Goal: Download file/media

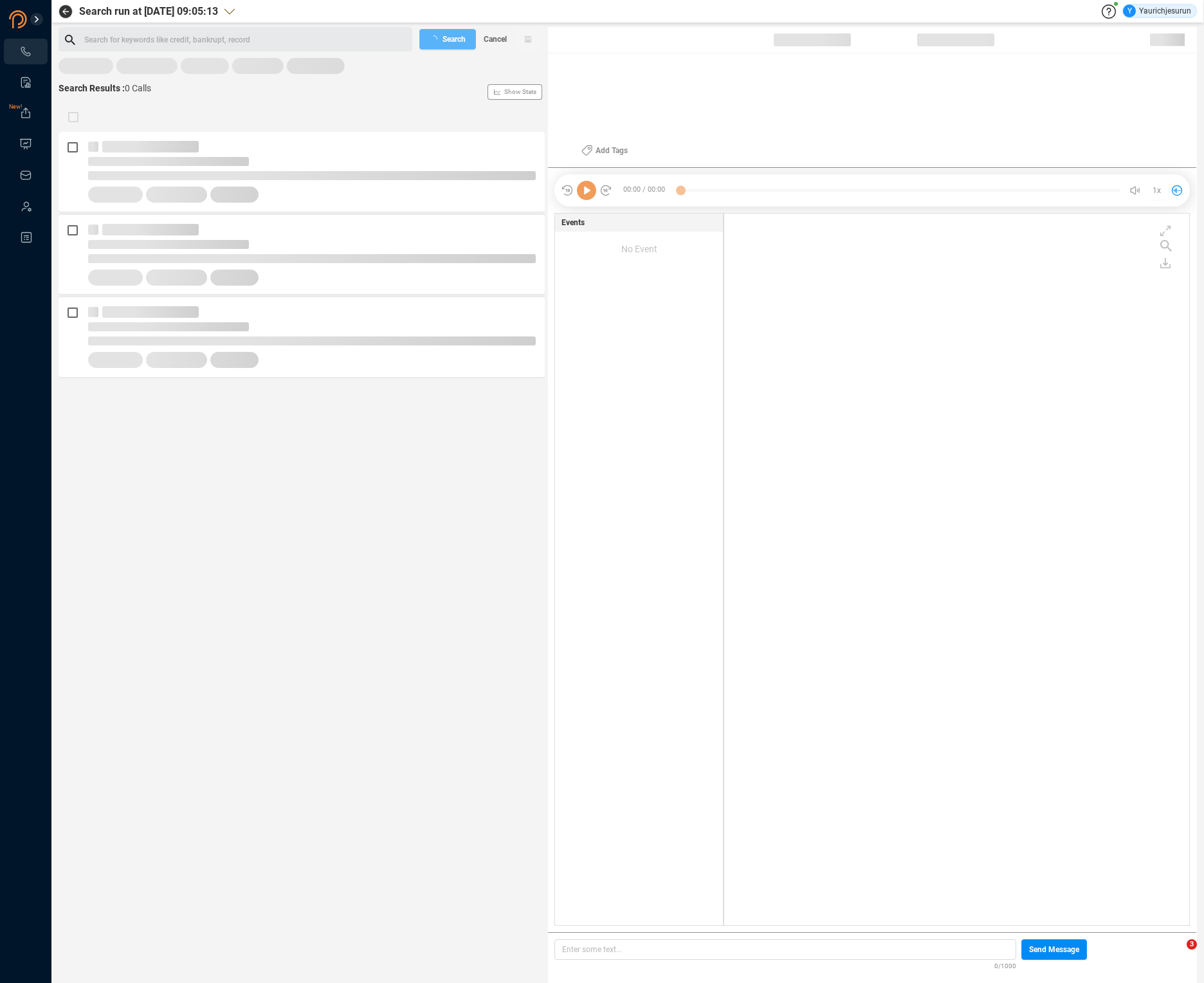
scroll to position [709, 458]
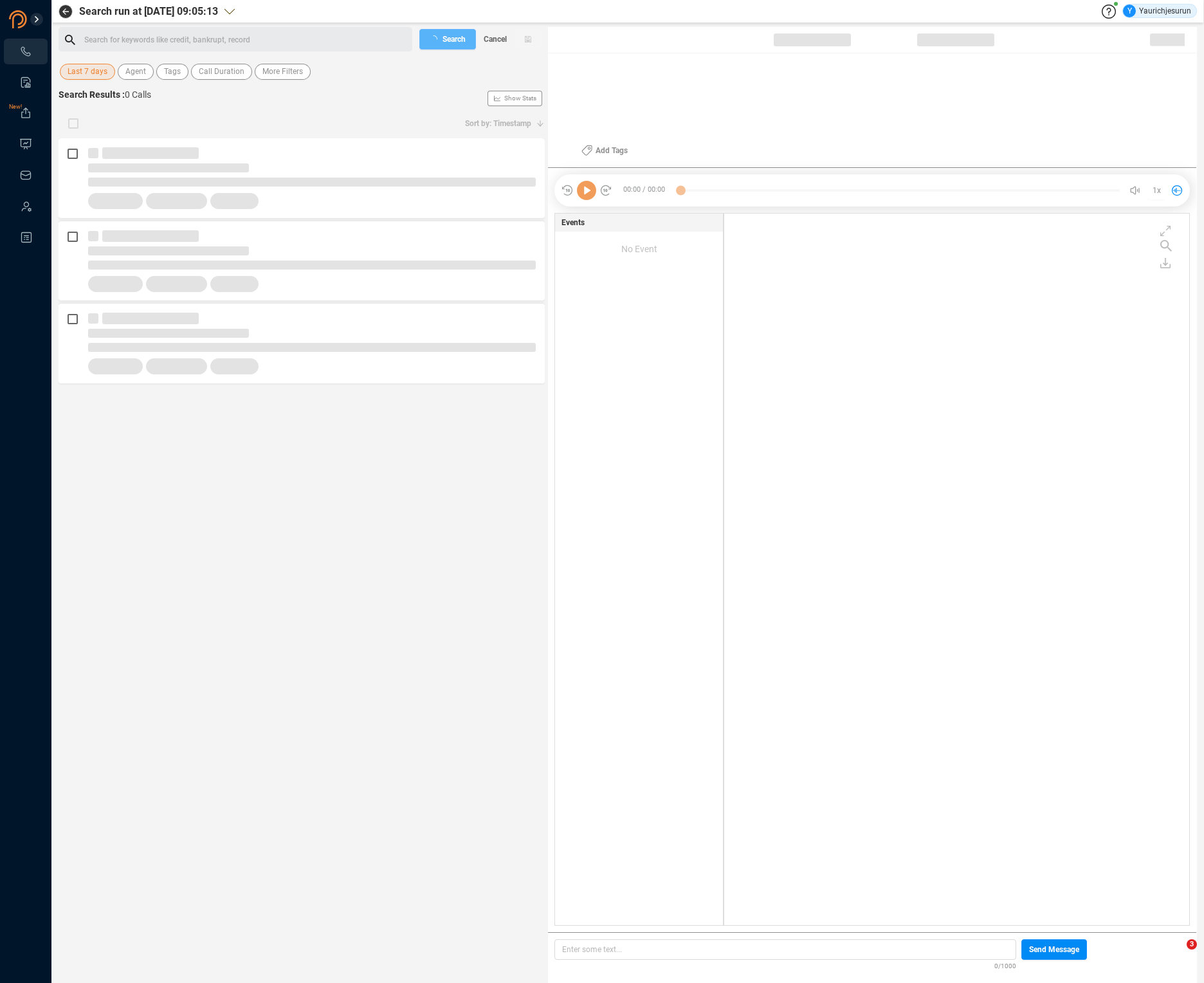
click at [78, 74] on span "Last 7 days" at bounding box center [87, 71] width 40 height 16
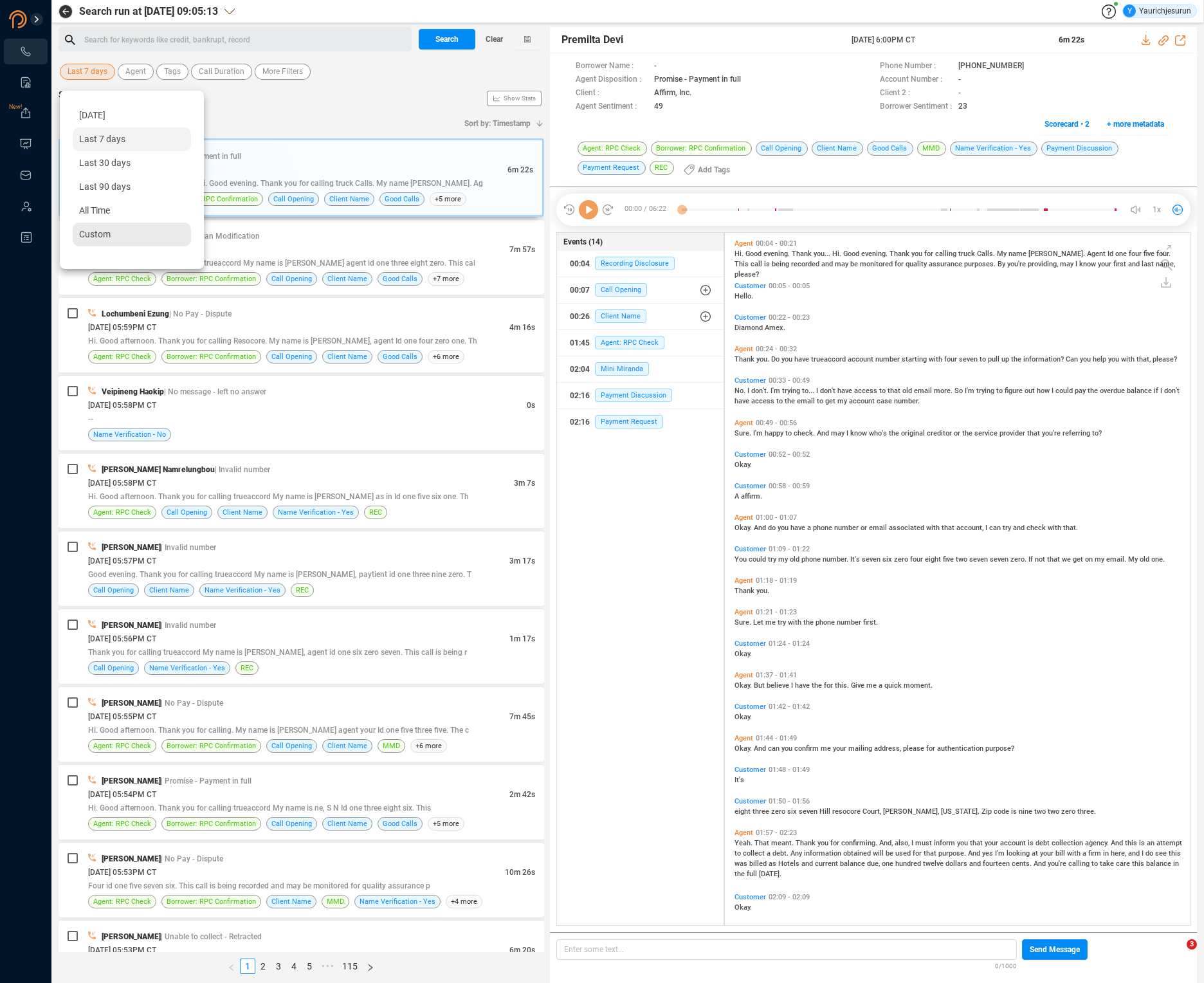
scroll to position [690, 458]
click at [103, 234] on span "Custom" at bounding box center [95, 235] width 32 height 11
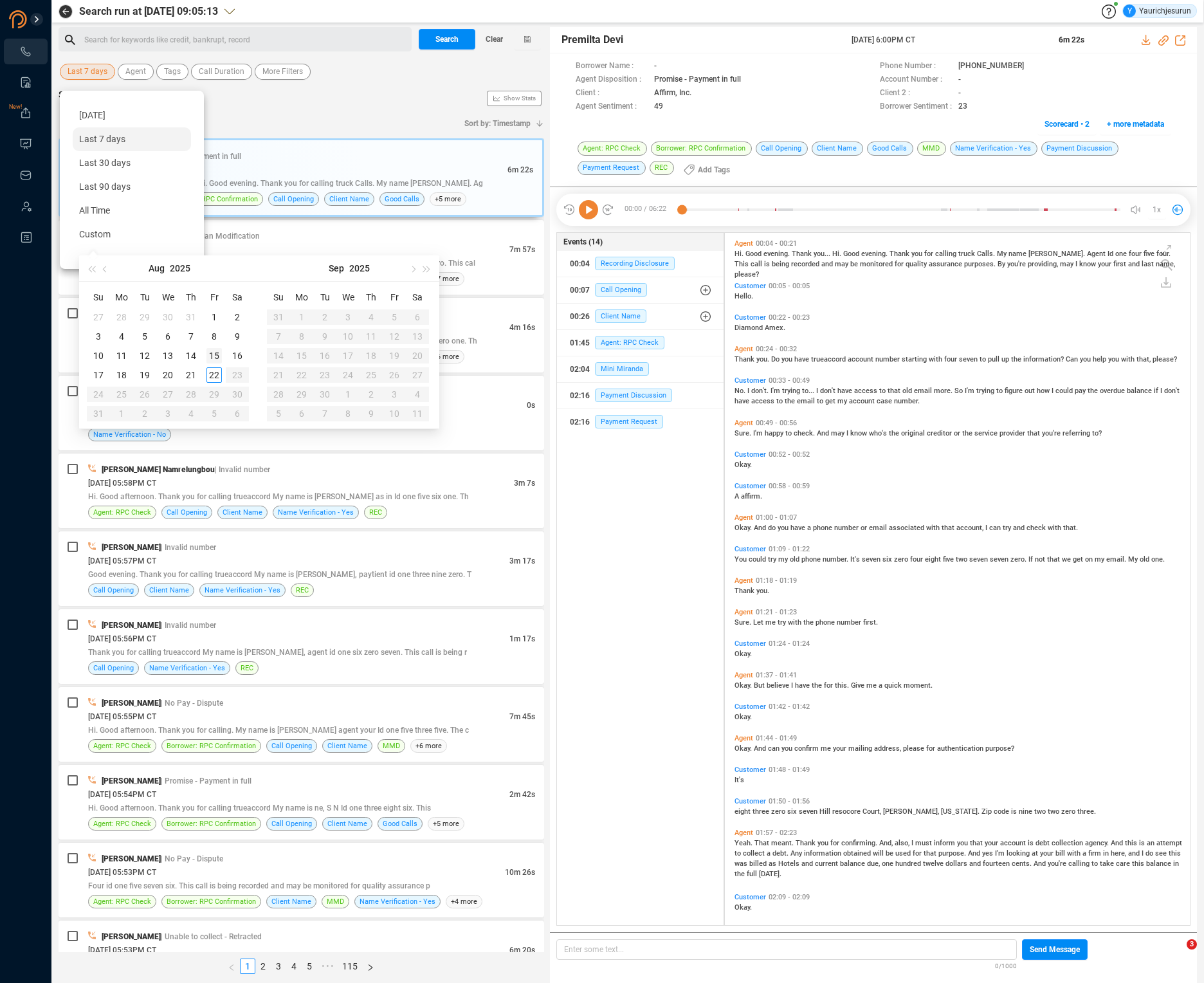
type input "[DATE]"
click at [218, 357] on div "15" at bounding box center [214, 356] width 16 height 16
type input "[DATE]"
click at [217, 375] on div "22" at bounding box center [214, 375] width 16 height 16
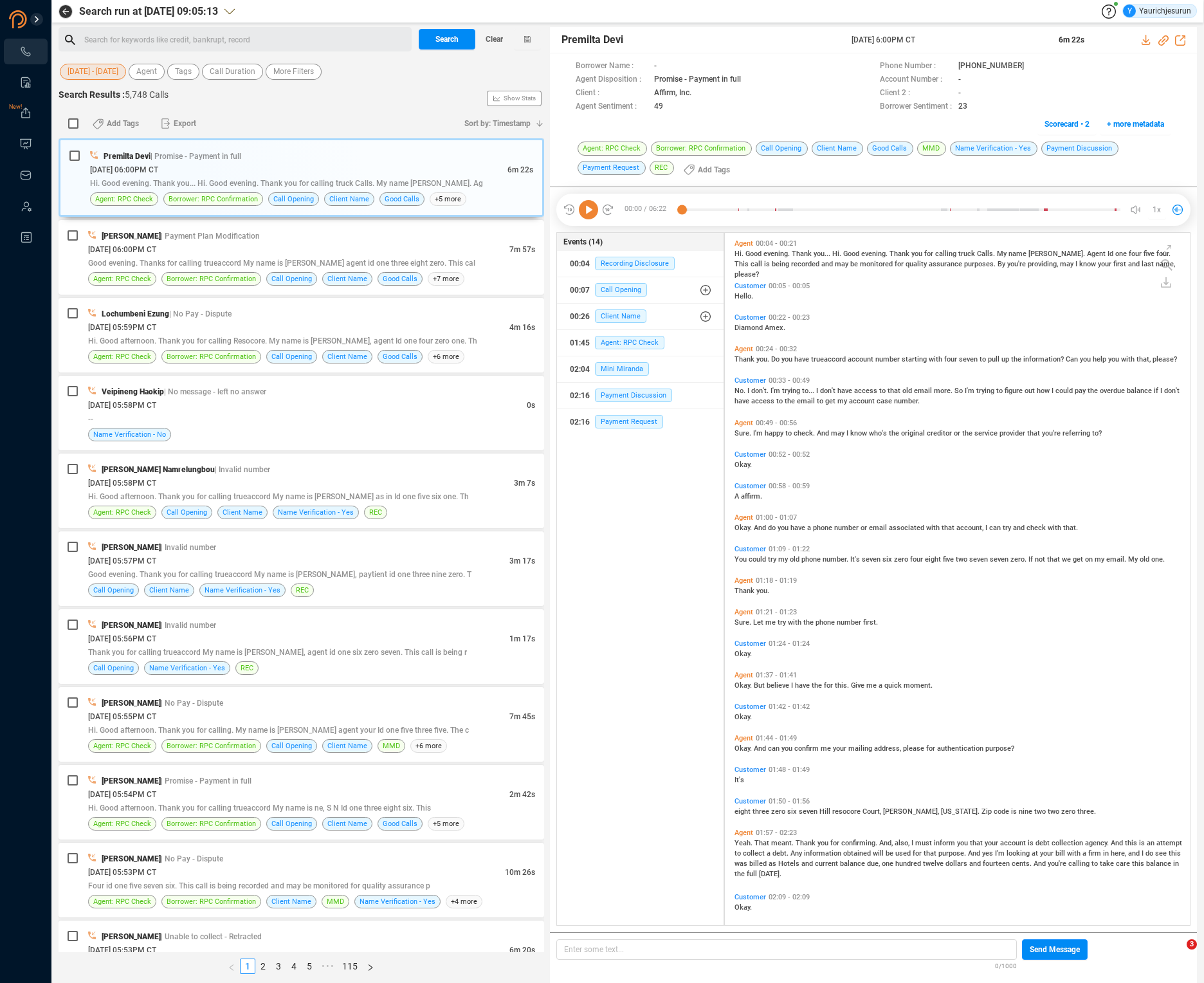
click at [296, 80] on div "[DATE] - [DATE] Agent Tags Call Duration More Filters" at bounding box center [301, 71] width 486 height 20
click at [296, 73] on span "More Filters" at bounding box center [293, 71] width 40 height 16
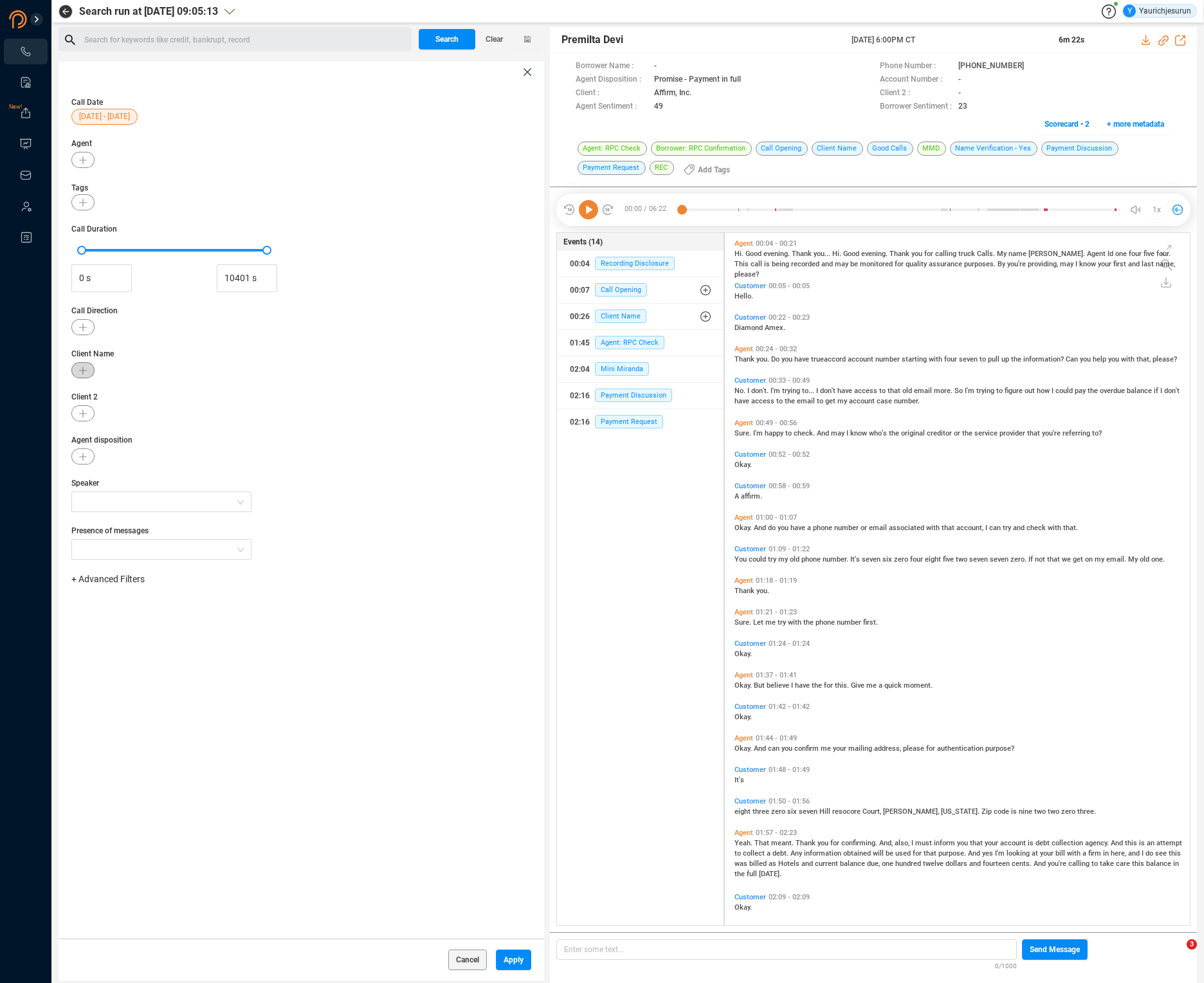
click at [89, 373] on button "button" at bounding box center [83, 370] width 23 height 16
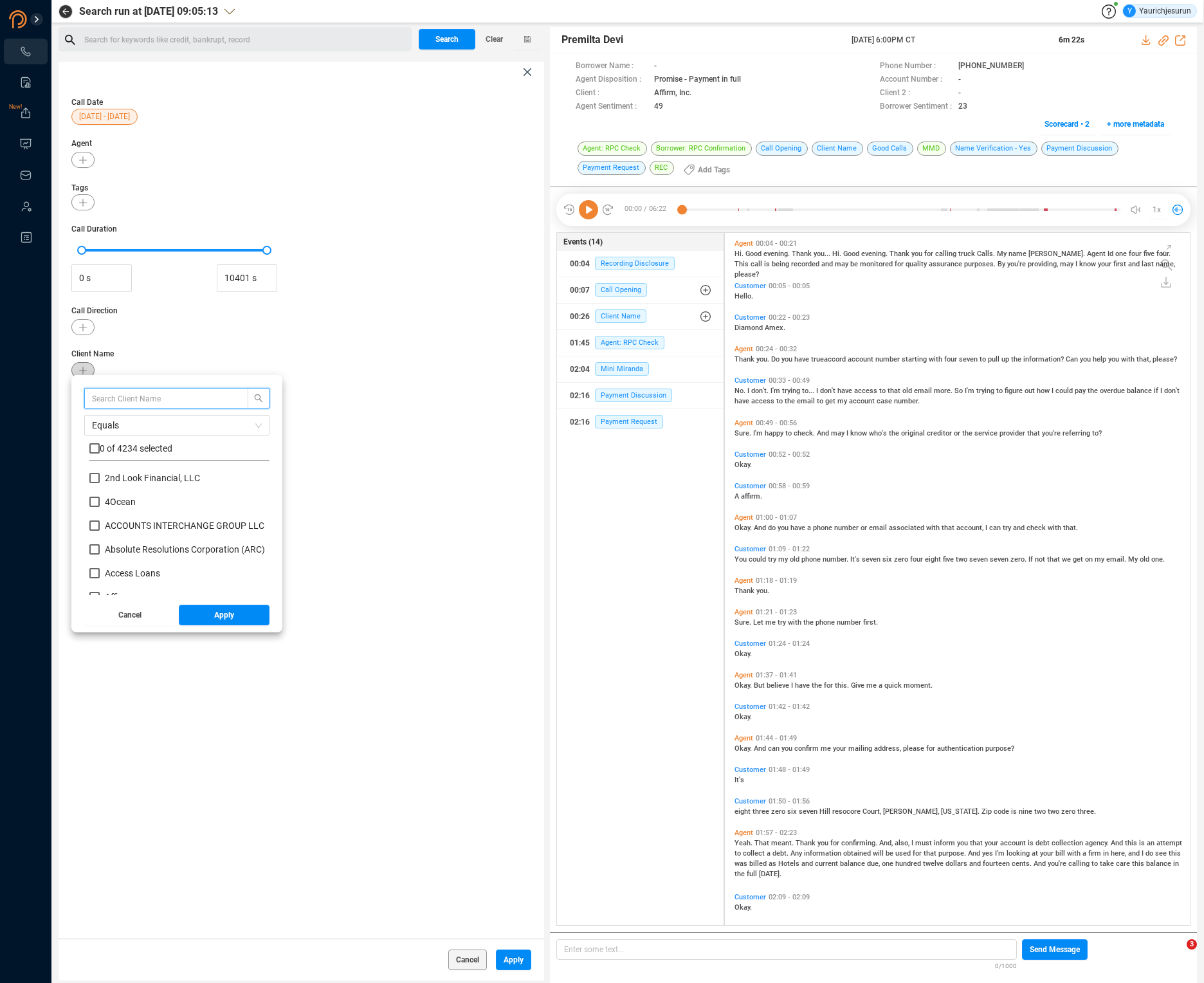
scroll to position [120, 174]
click at [95, 445] on input "checkbox" at bounding box center [95, 449] width 11 height 11
checkbox input "true"
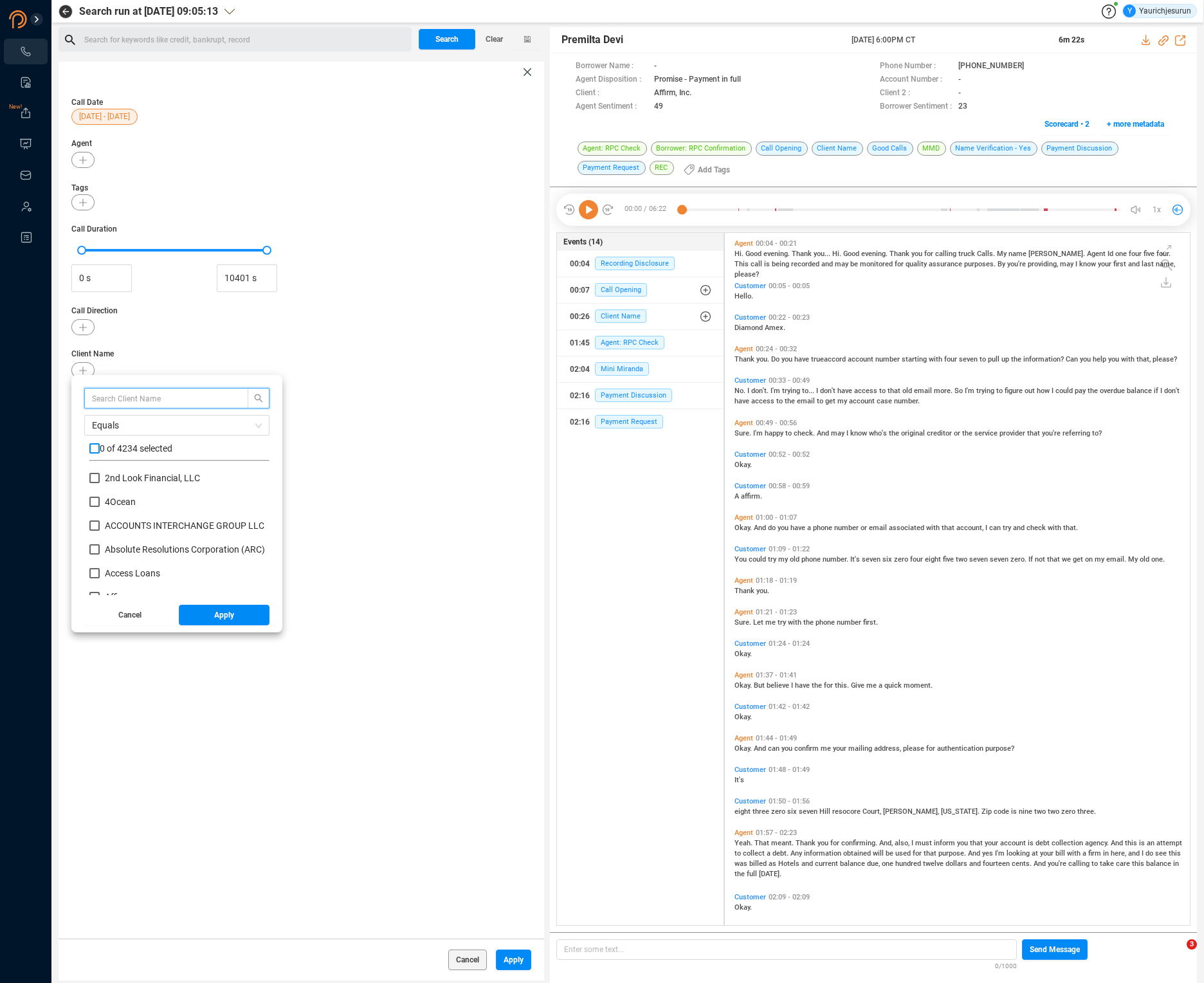
checkbox input "true"
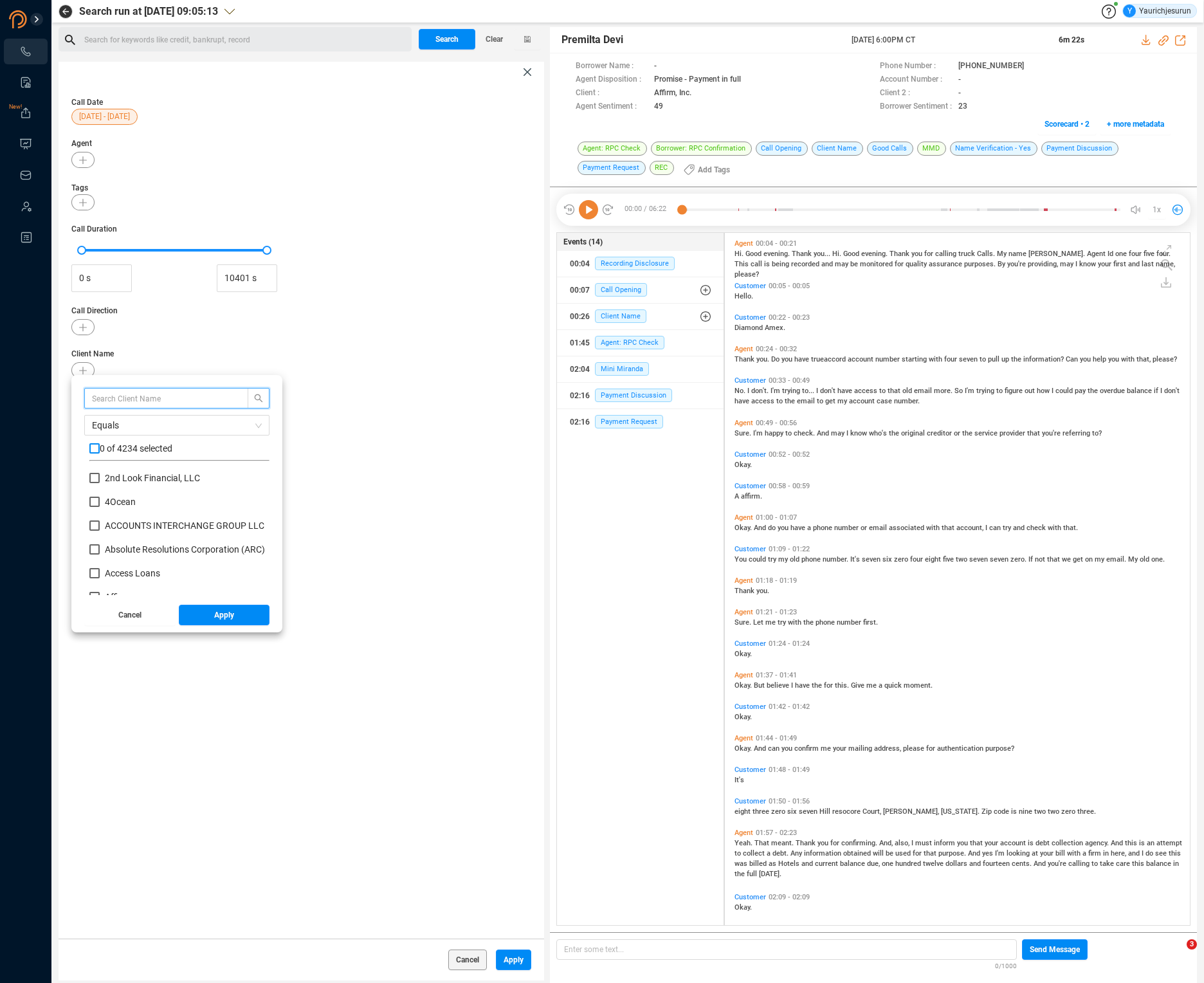
checkbox input "true"
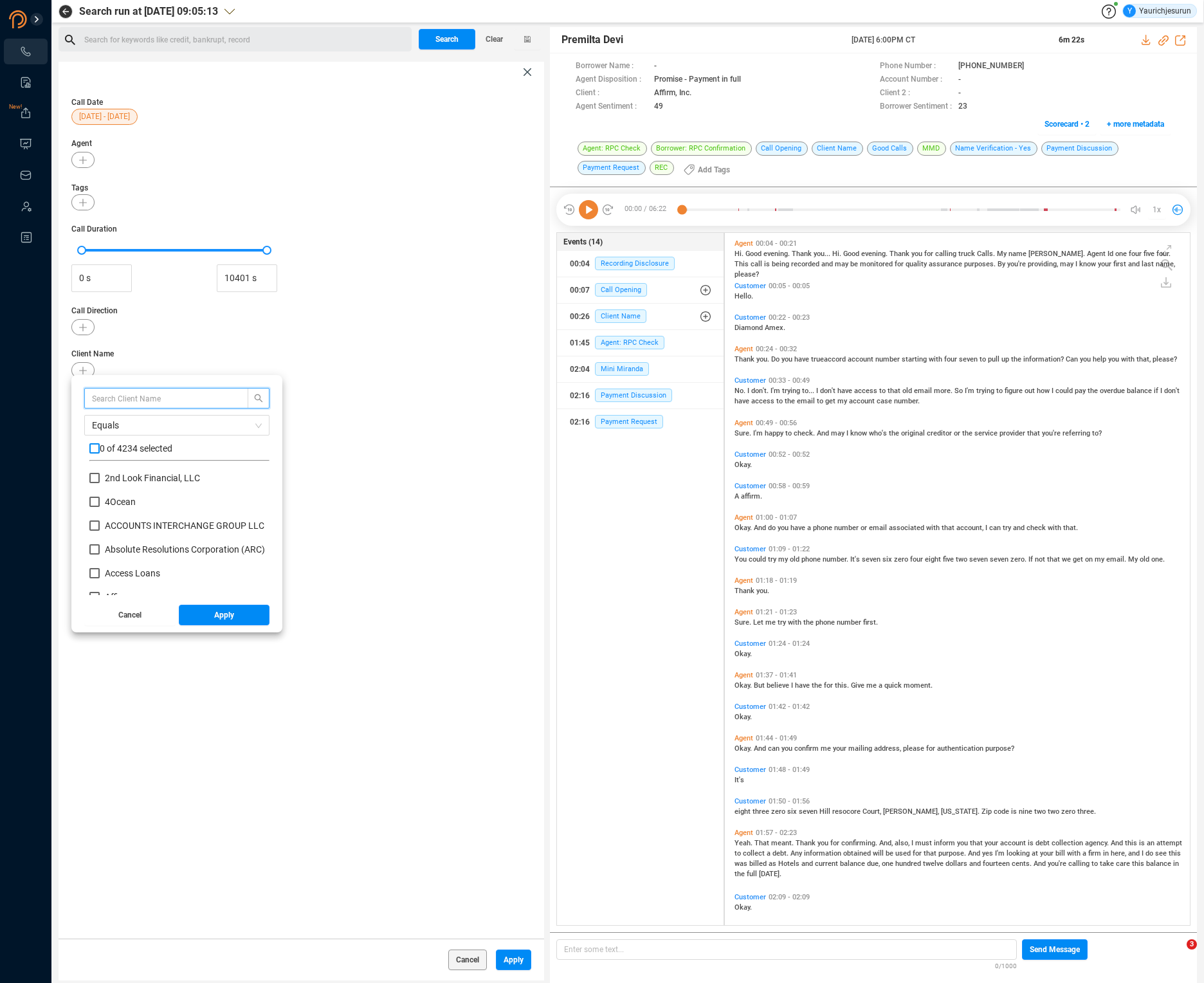
checkbox input "true"
click at [109, 421] on span "Equals" at bounding box center [177, 425] width 169 height 19
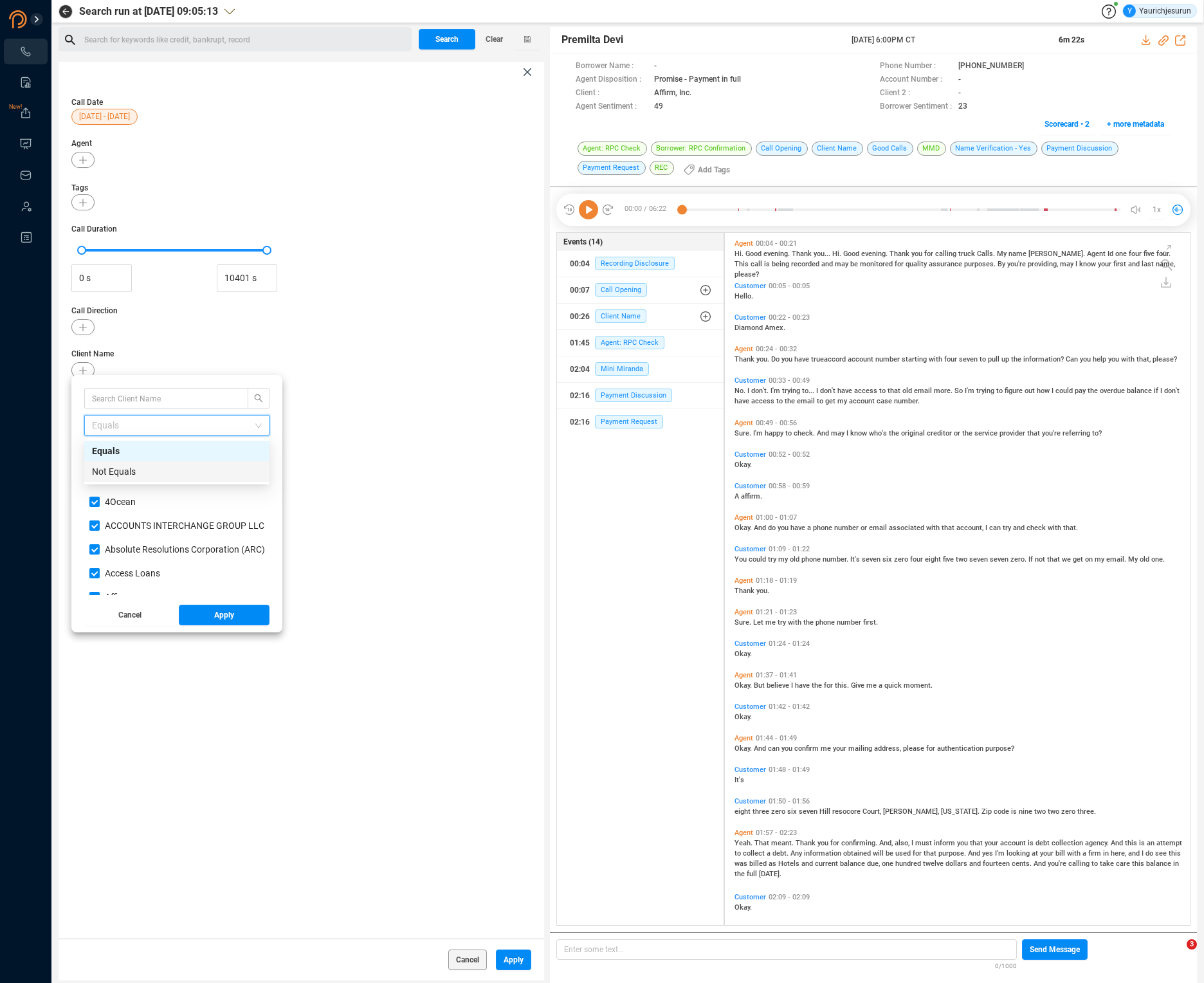
click at [107, 465] on div "Not Equals" at bounding box center [177, 472] width 169 height 14
click at [114, 393] on input "text" at bounding box center [160, 398] width 136 height 14
type input "a"
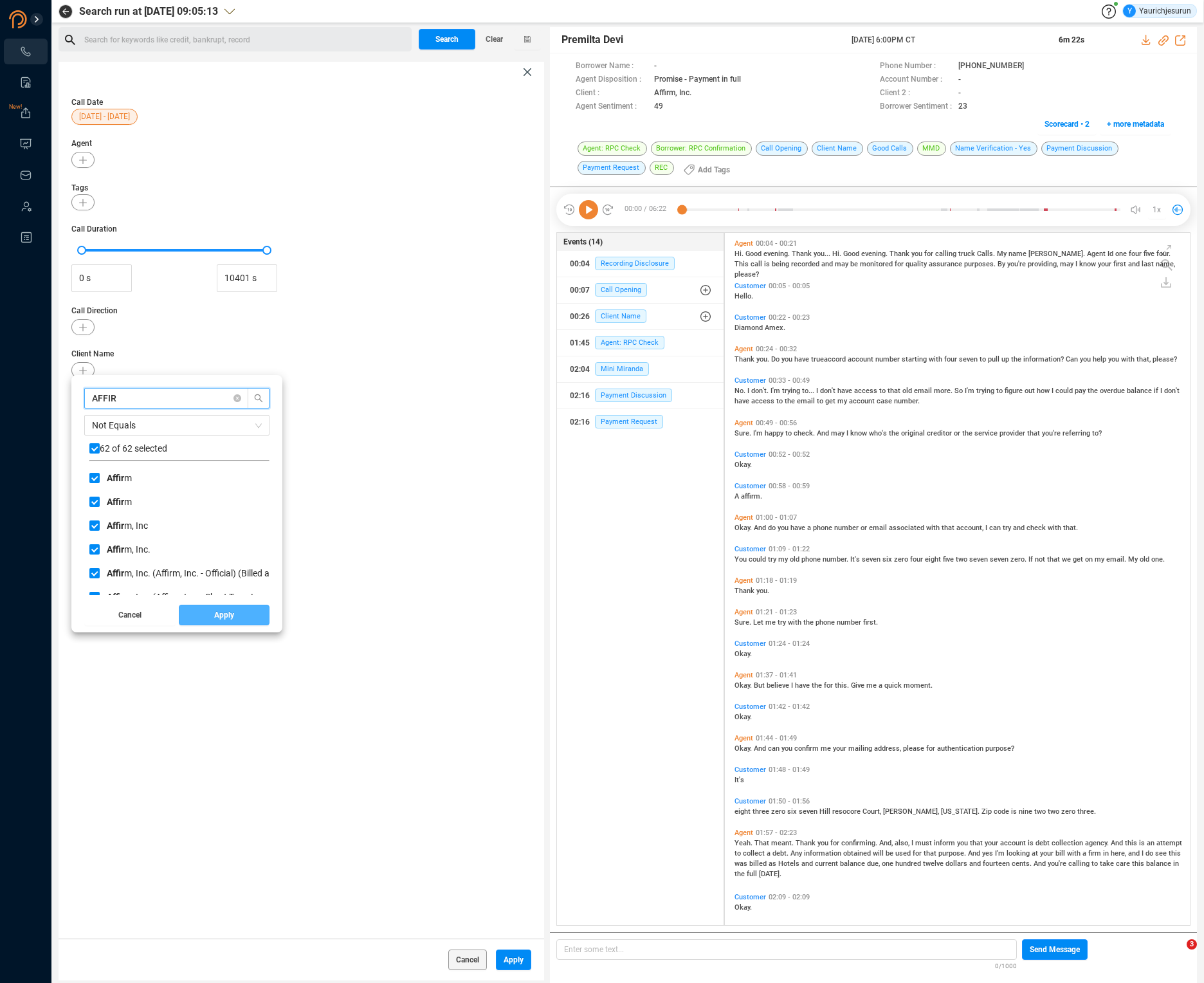
type input "AFFIR"
click at [201, 613] on button "Apply" at bounding box center [225, 614] width 91 height 20
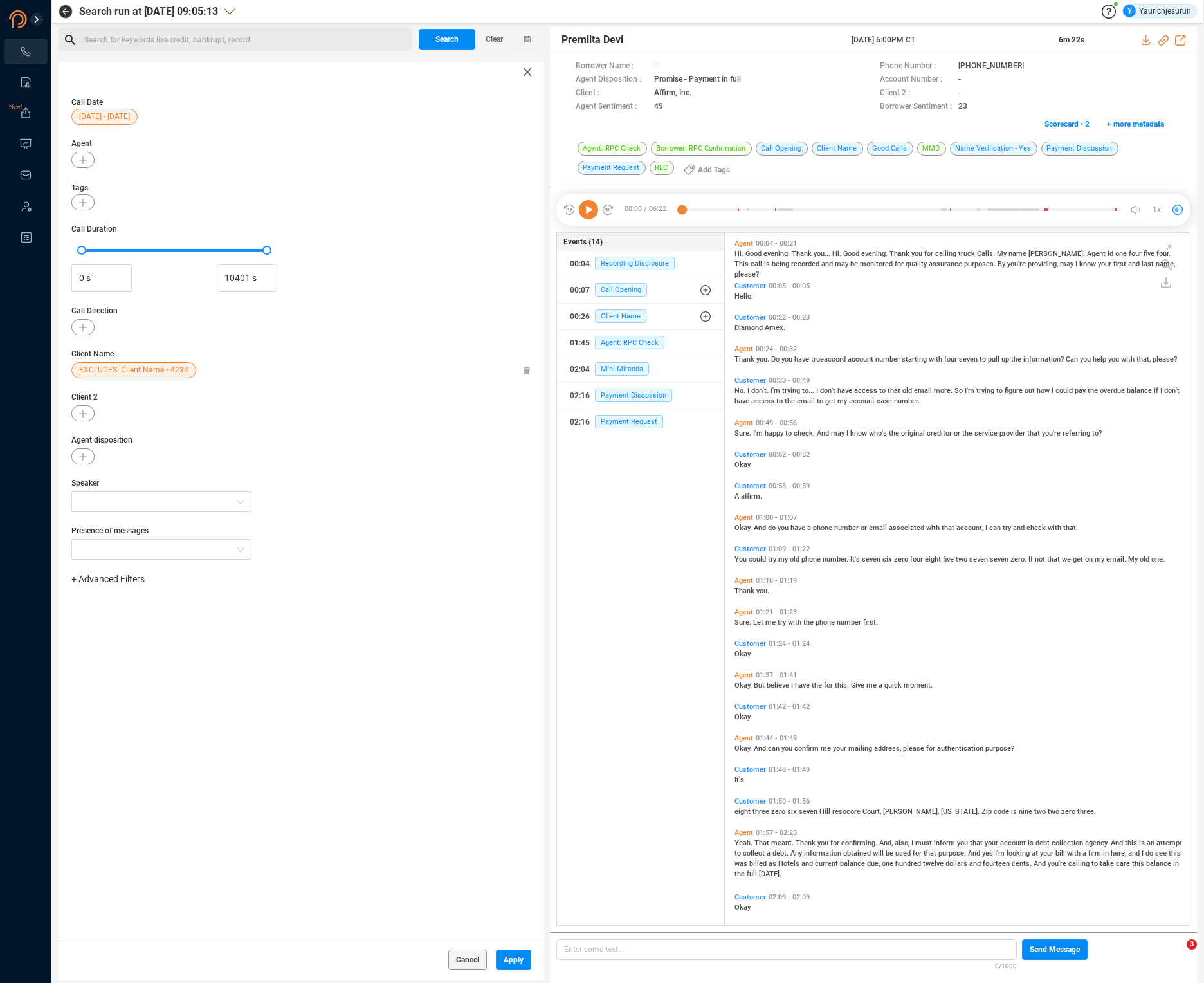
click at [524, 369] on icon at bounding box center [526, 371] width 6 height 9
click at [82, 371] on icon "button" at bounding box center [83, 370] width 8 height 8
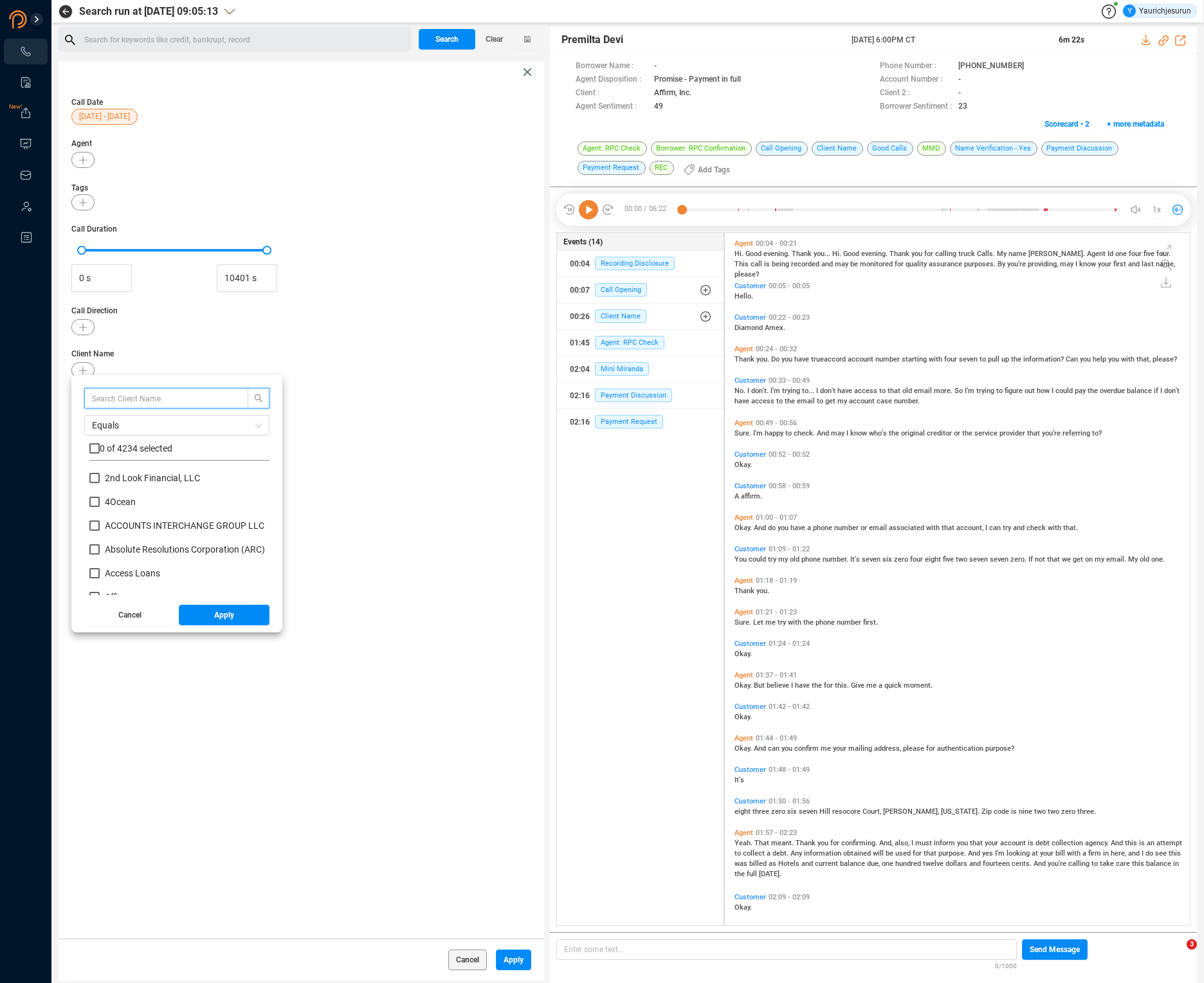
click at [119, 401] on input "text" at bounding box center [160, 398] width 136 height 14
type input "AFFIRM"
click at [89, 451] on div "AFFIRM Equals 0 of 61 selected Affirm Affirm Affirm , Inc Affirm , Inc. Affirm …" at bounding box center [177, 492] width 185 height 207
click at [95, 447] on input "checkbox" at bounding box center [95, 449] width 11 height 11
checkbox input "true"
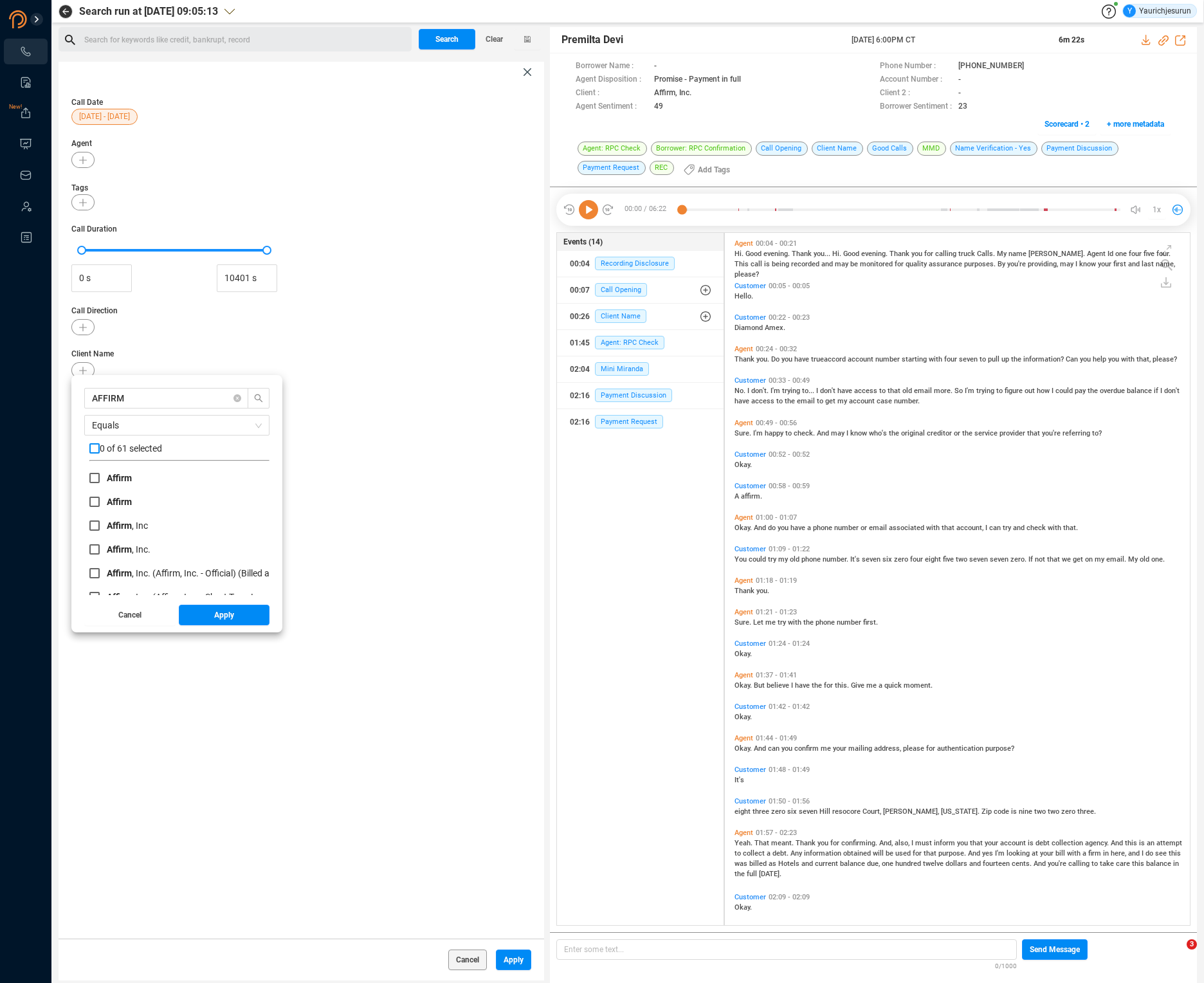
checkbox input "true"
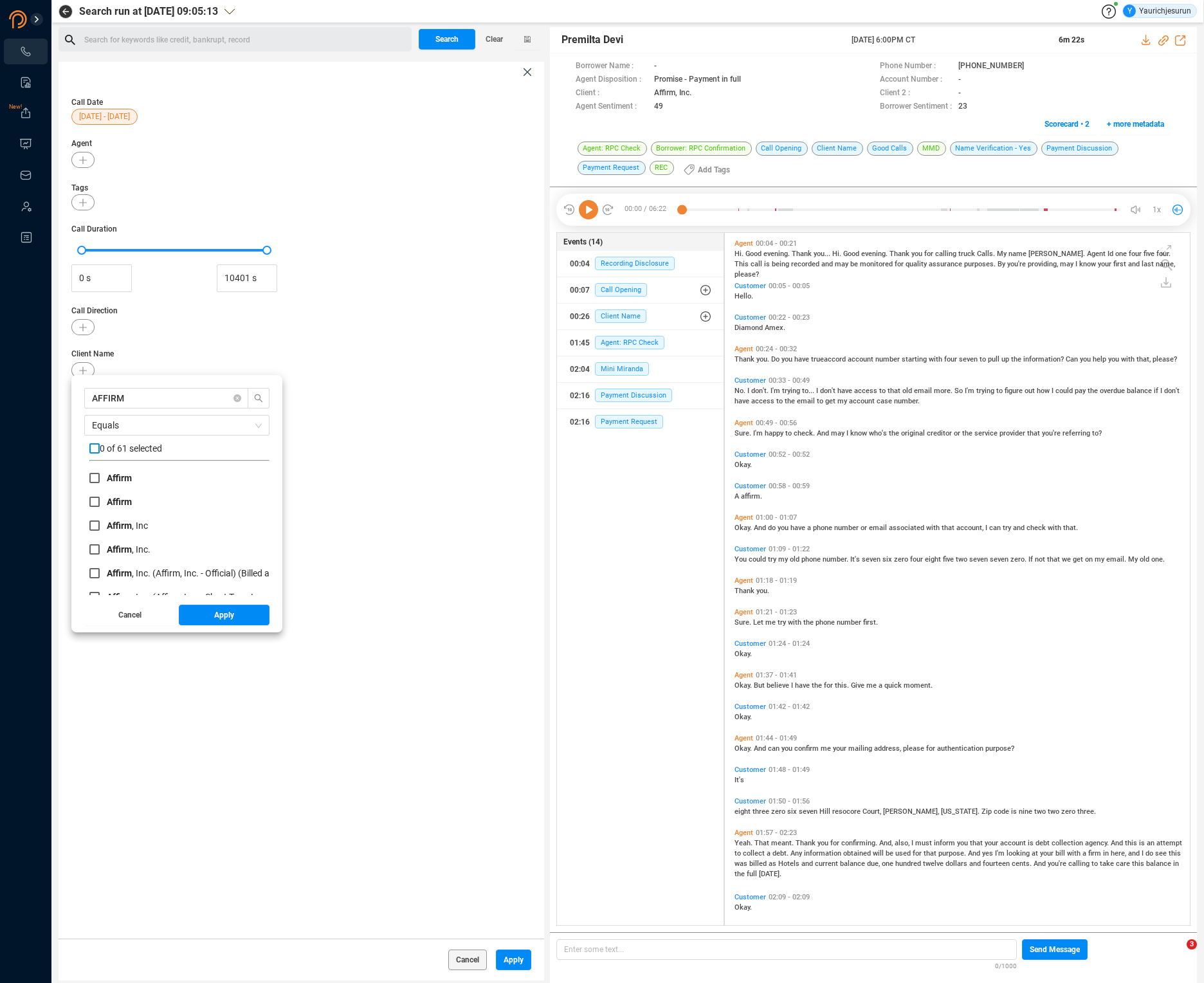
checkbox input "true"
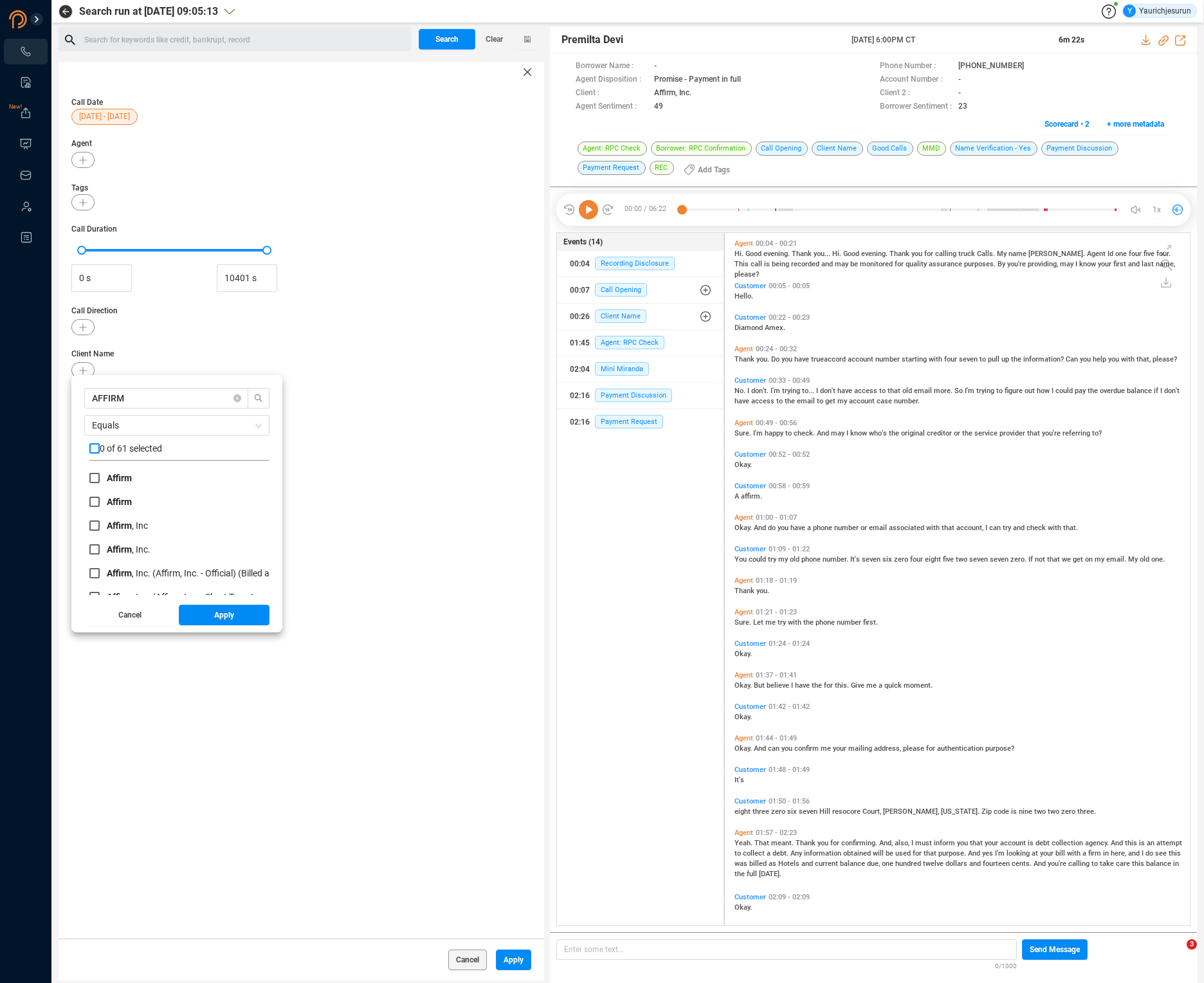
checkbox input "true"
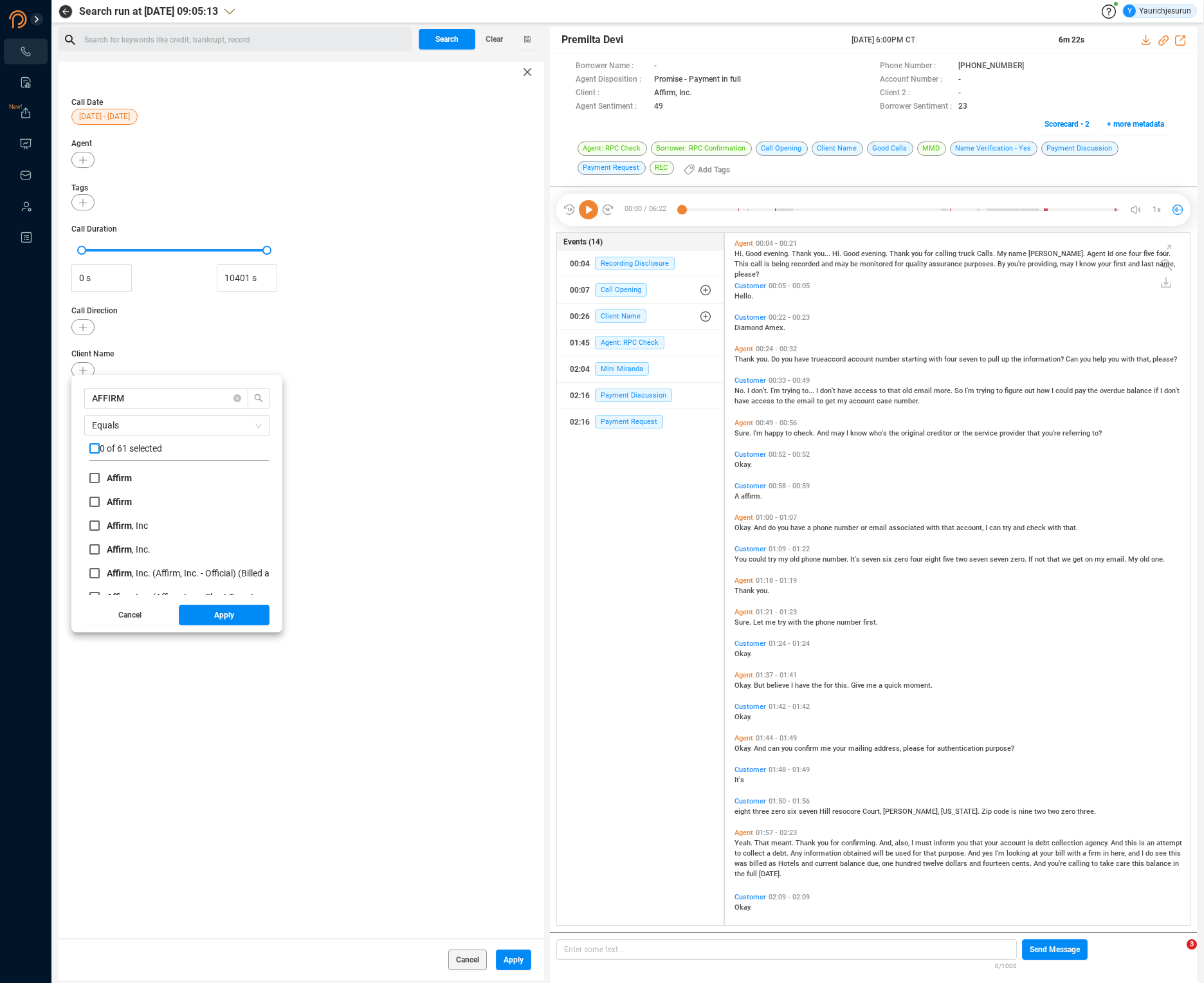
checkbox input "true"
click at [157, 425] on span "Equals" at bounding box center [177, 425] width 169 height 19
click at [153, 474] on div "Not Equals" at bounding box center [177, 472] width 169 height 14
click at [214, 611] on span "Apply" at bounding box center [224, 614] width 20 height 20
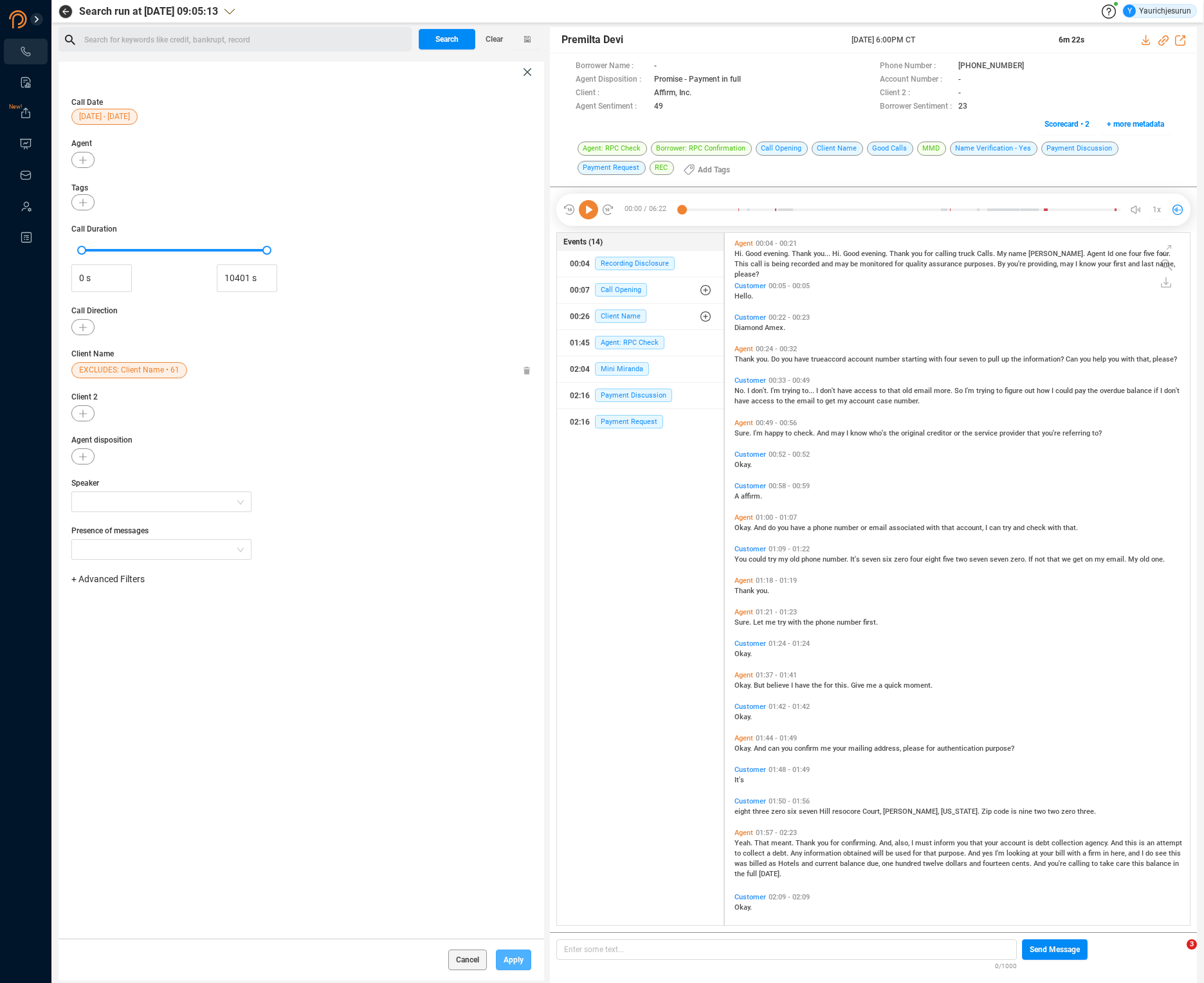
click at [513, 952] on span "Apply" at bounding box center [513, 959] width 20 height 20
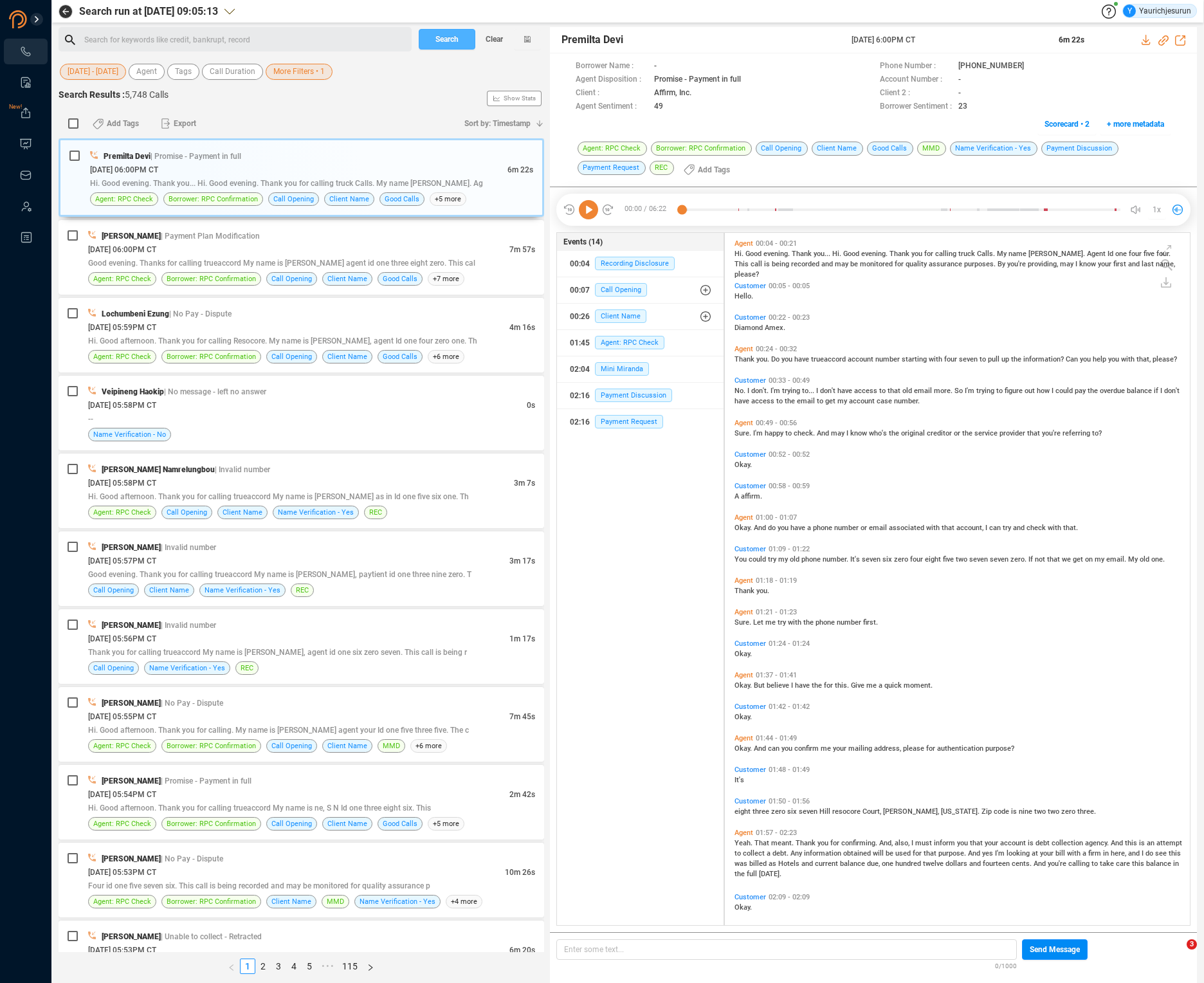
click at [454, 41] on span "Search" at bounding box center [447, 39] width 23 height 20
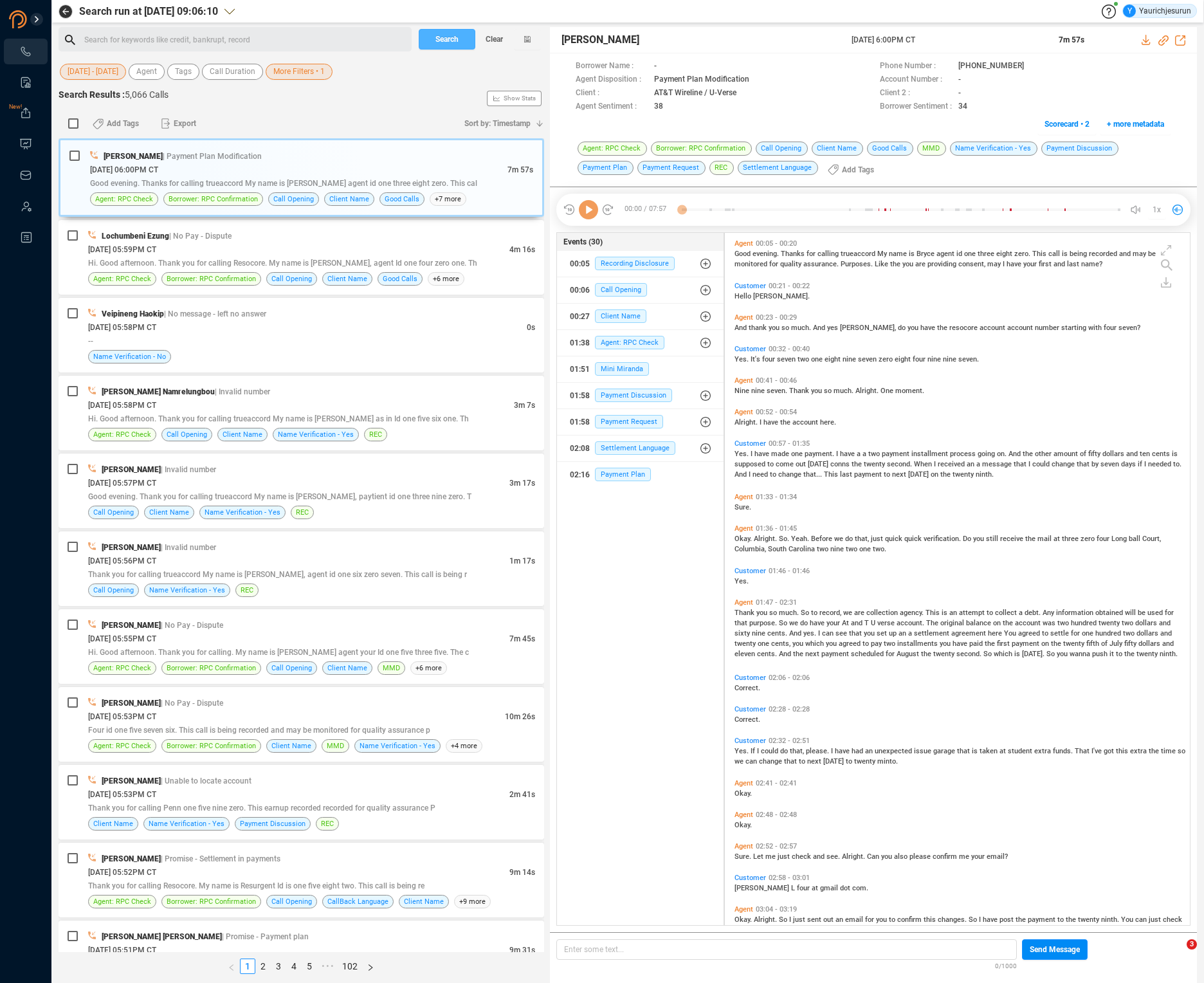
scroll to position [690, 458]
click at [74, 124] on input "checkbox" at bounding box center [74, 124] width 11 height 11
checkbox input "true"
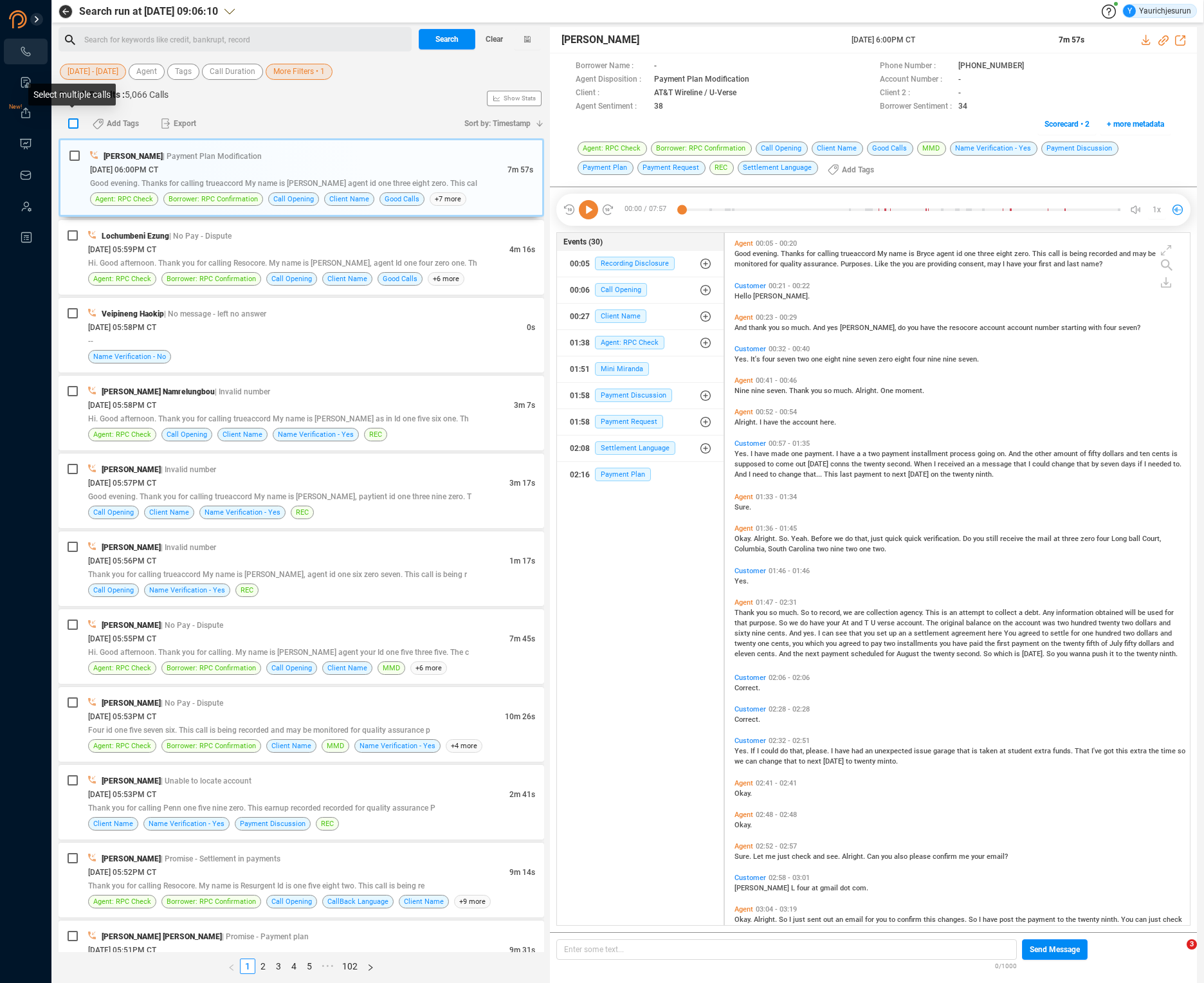
checkbox input "true"
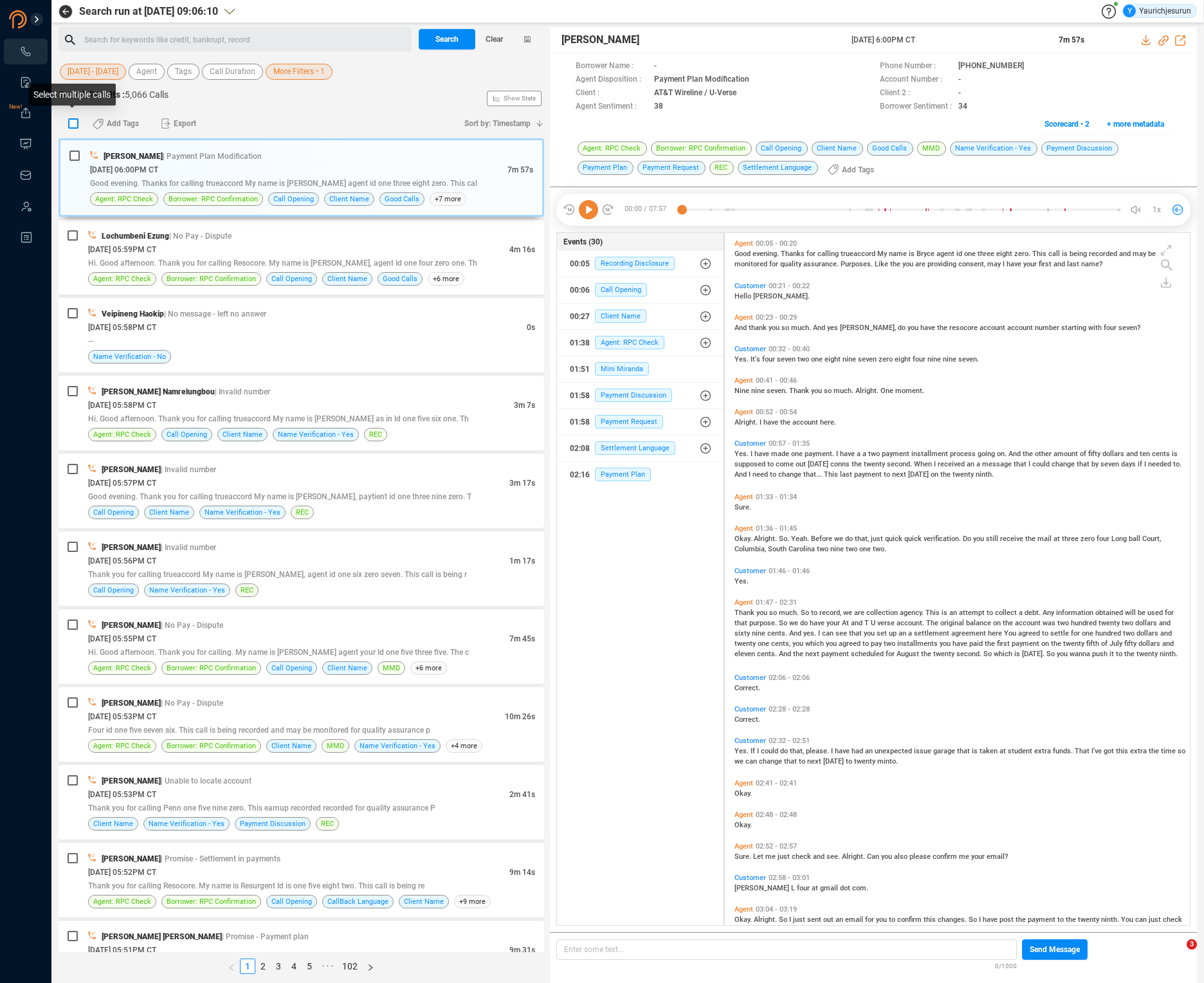
checkbox input "true"
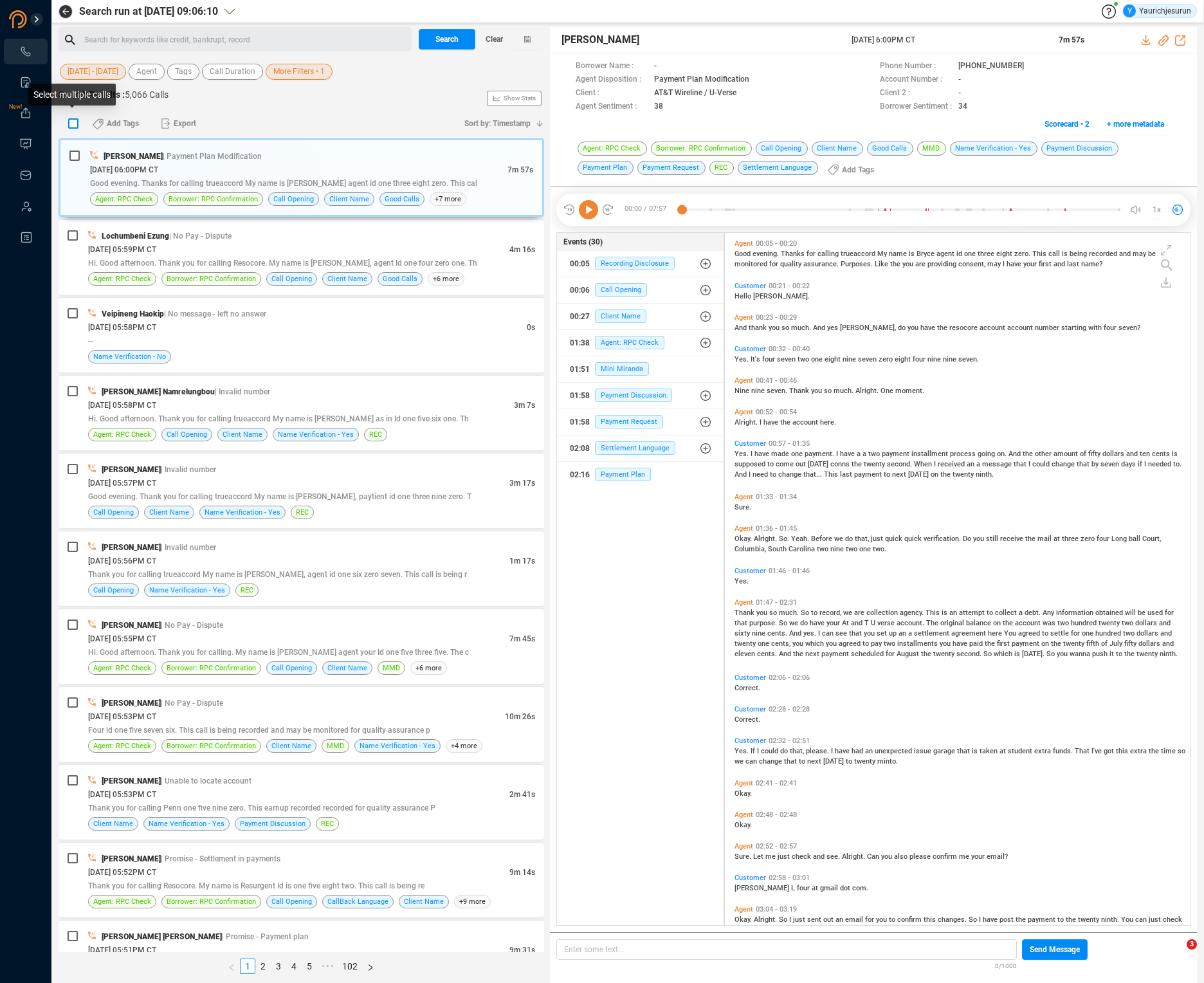
checkbox input "true"
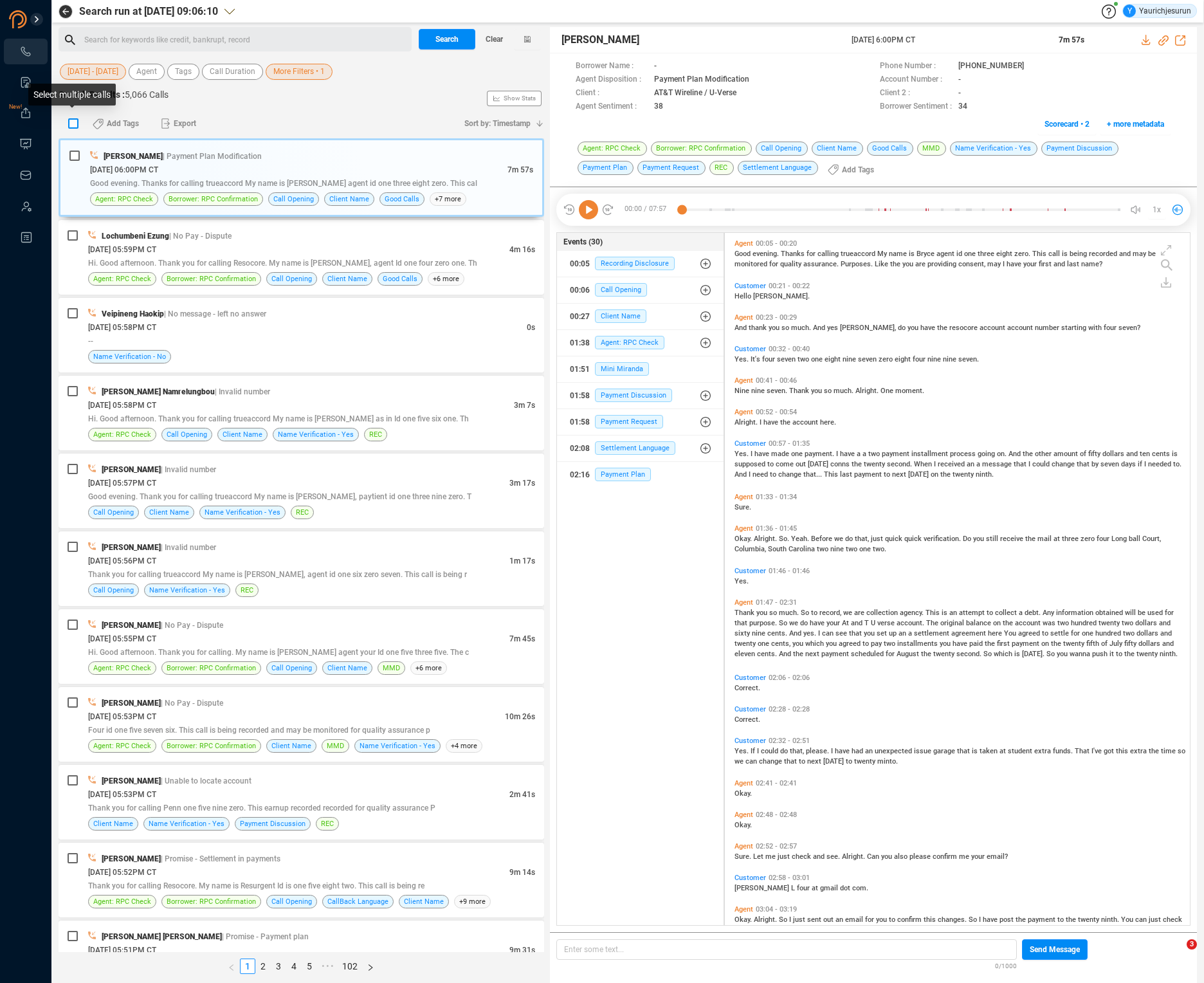
checkbox input "true"
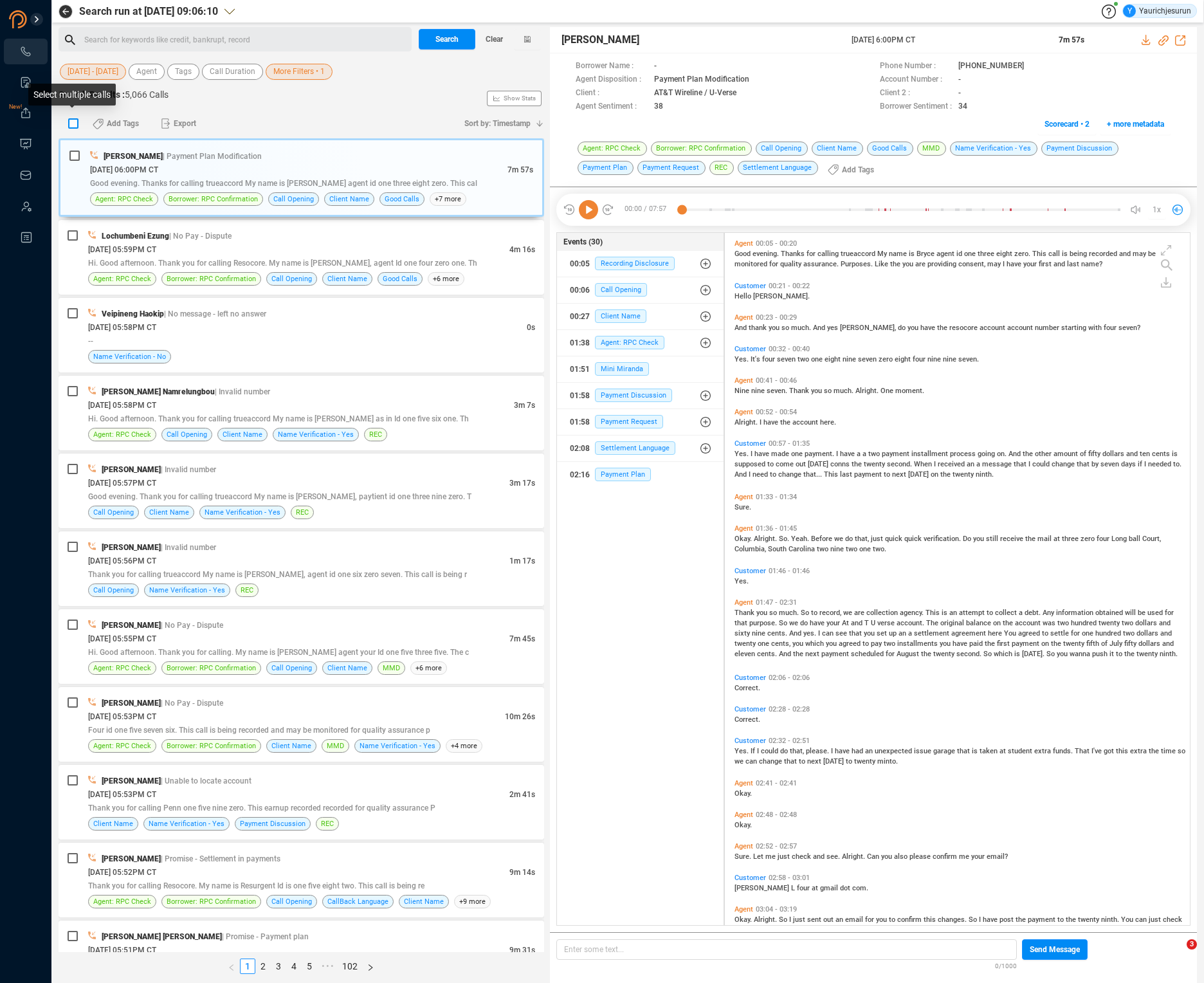
checkbox input "true"
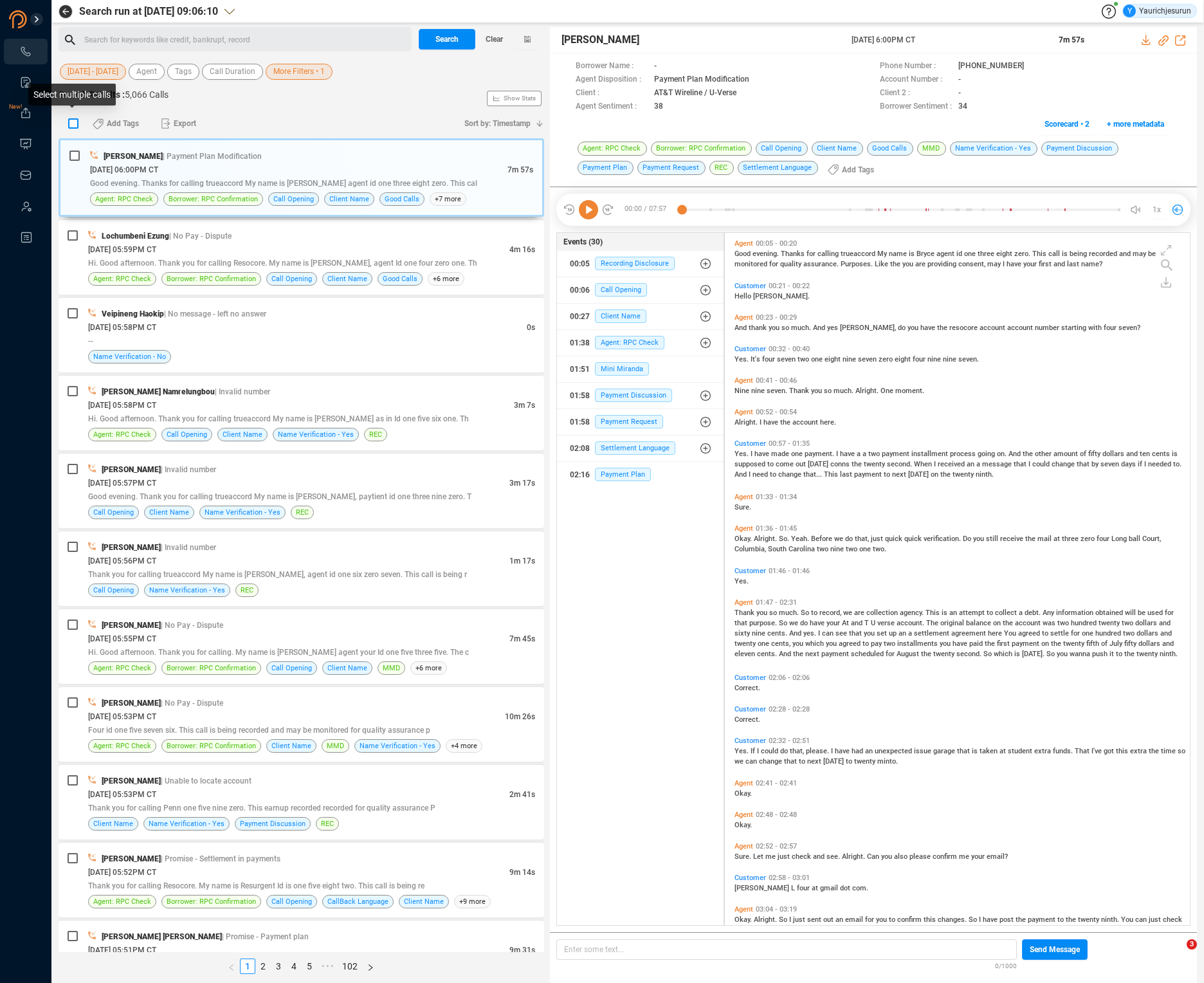
checkbox input "true"
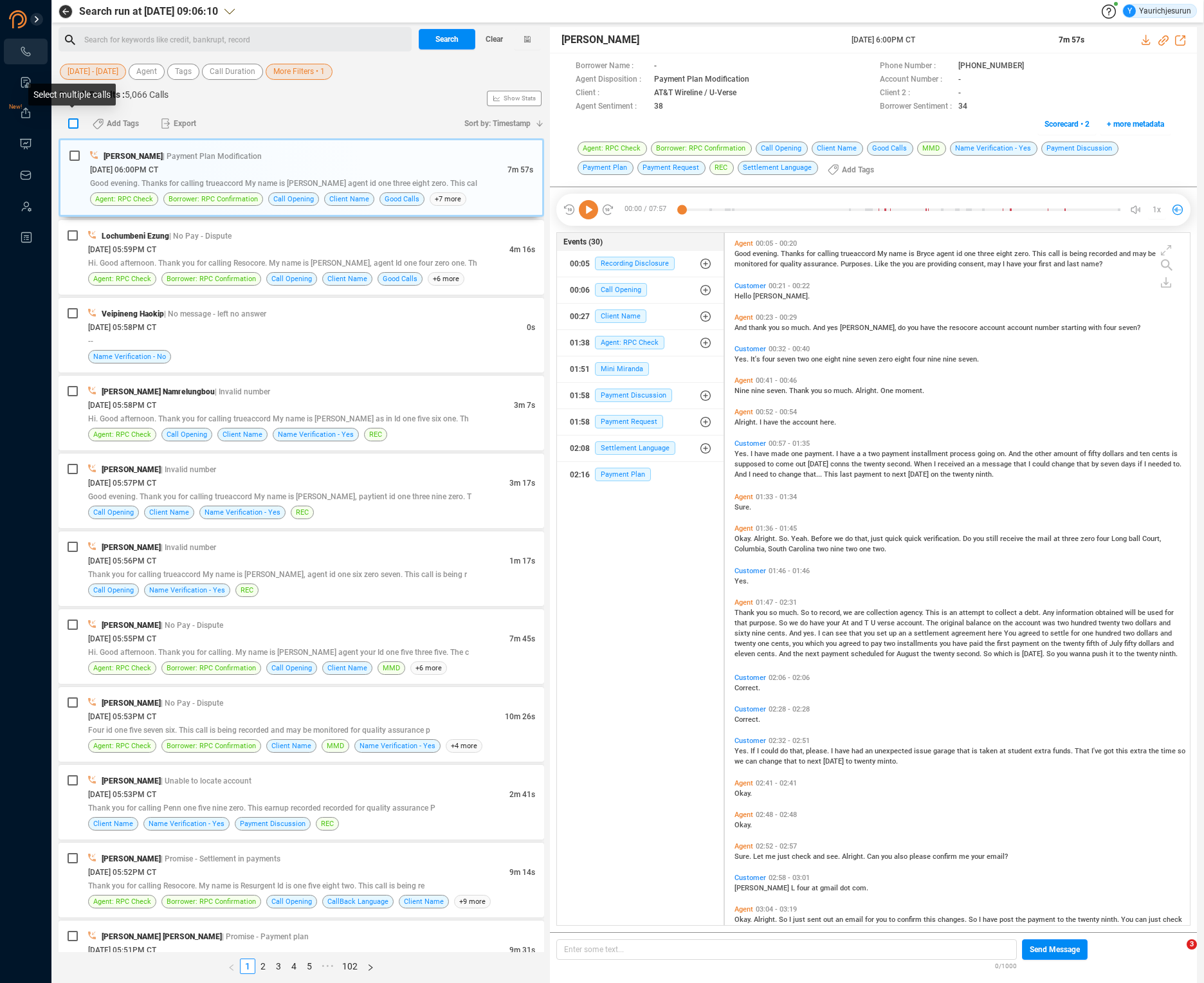
checkbox input "true"
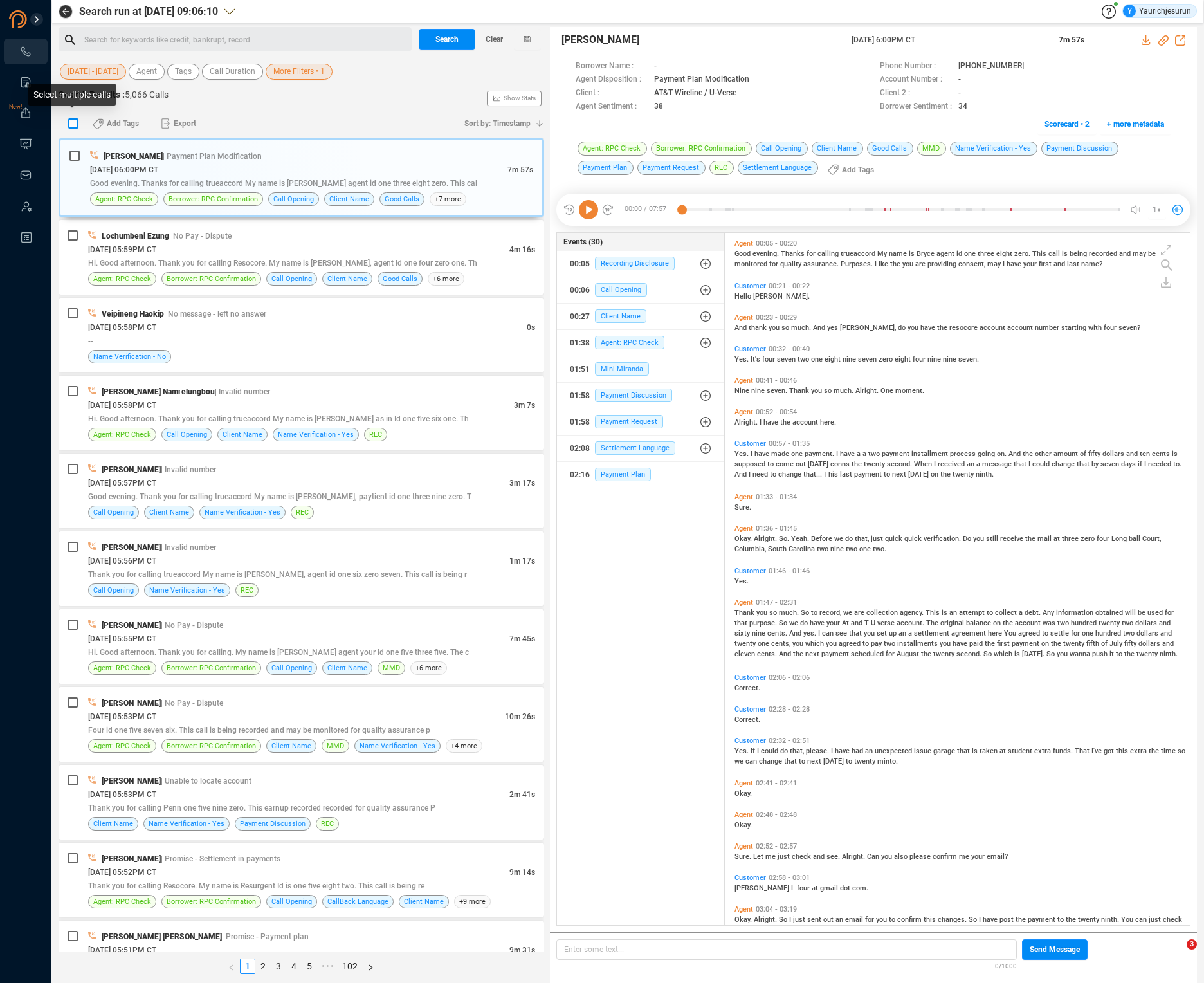
checkbox input "true"
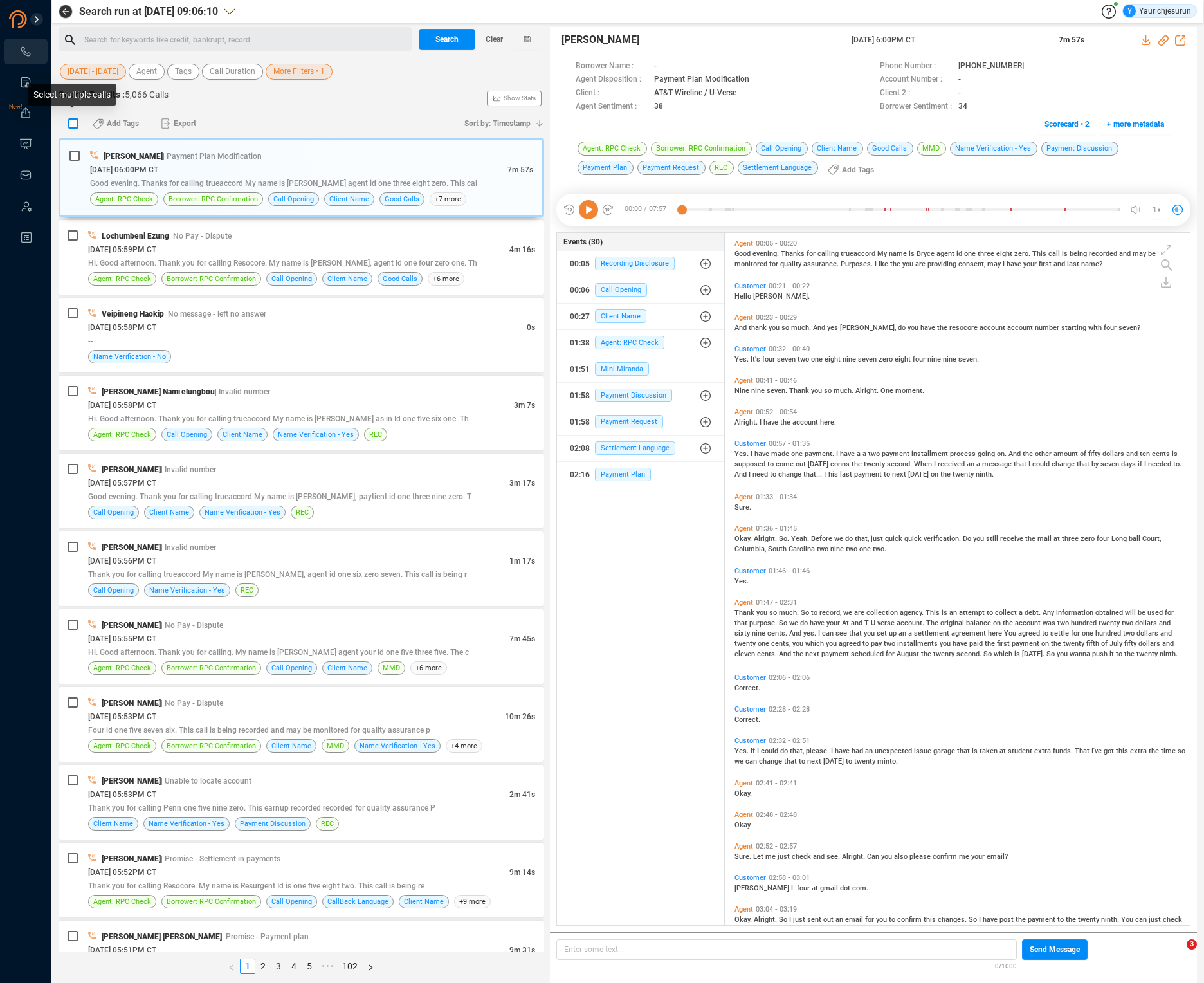
checkbox input "true"
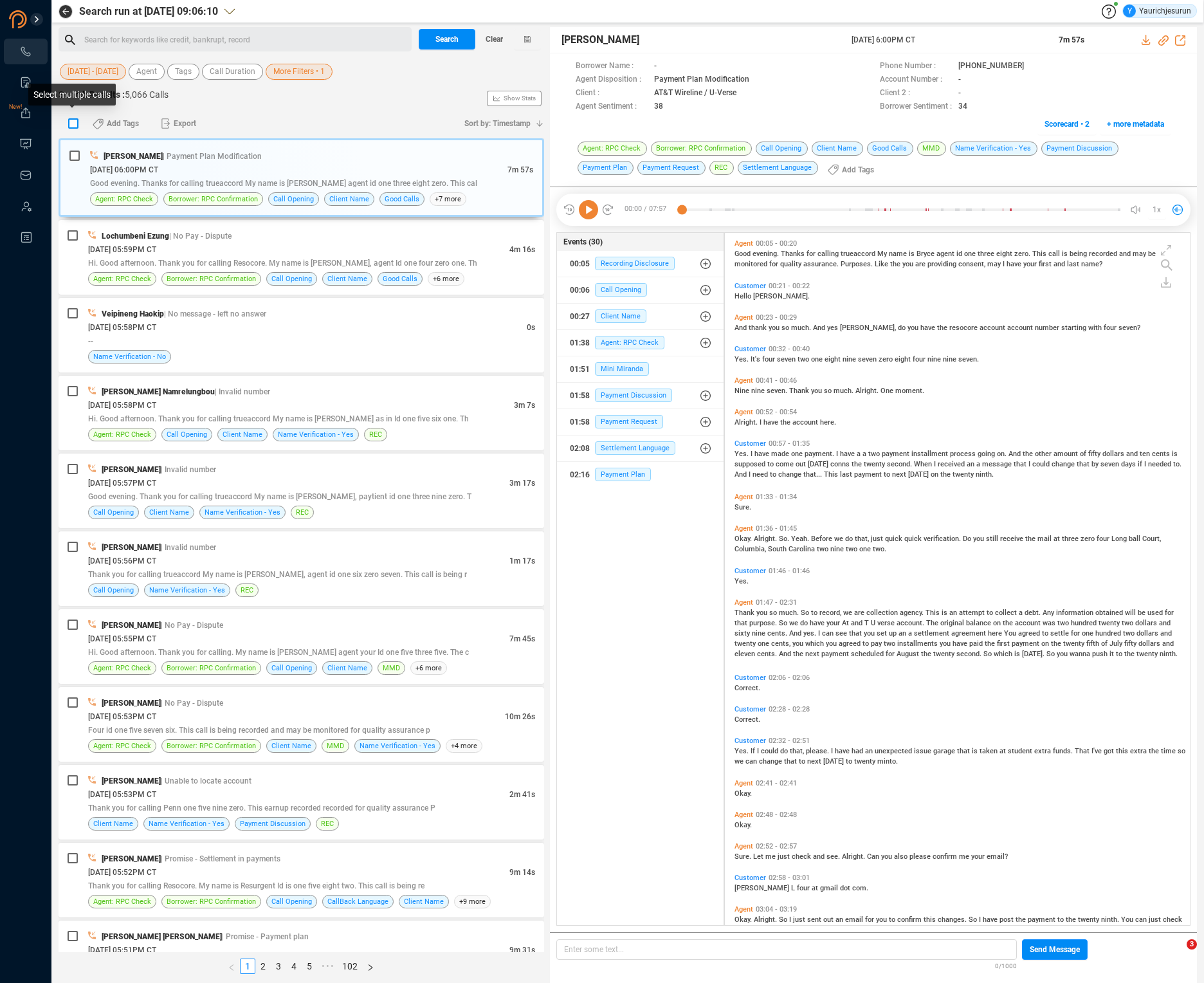
checkbox input "true"
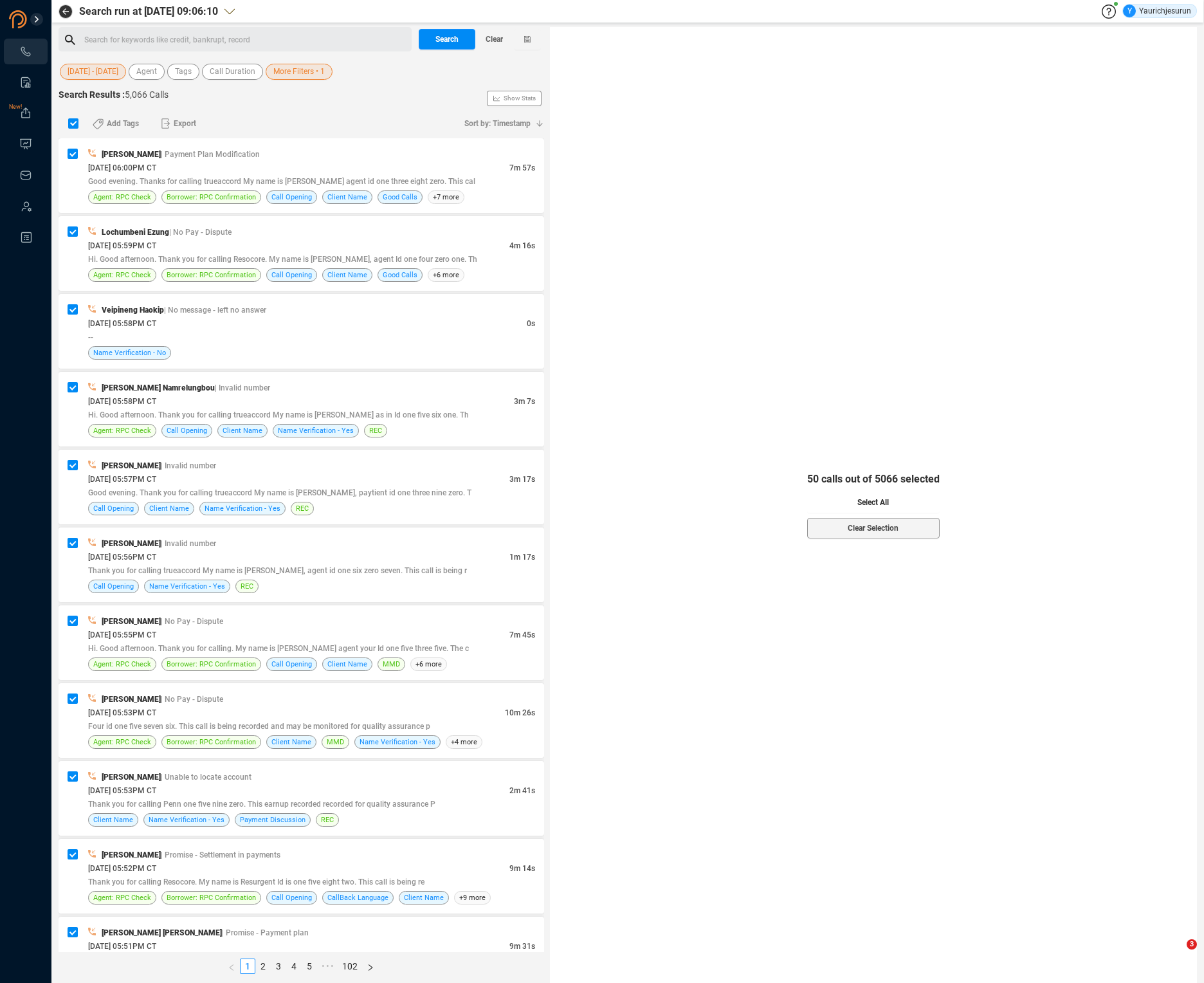
click at [872, 508] on span "Select All" at bounding box center [873, 502] width 32 height 20
click at [189, 119] on span "Export" at bounding box center [185, 123] width 23 height 20
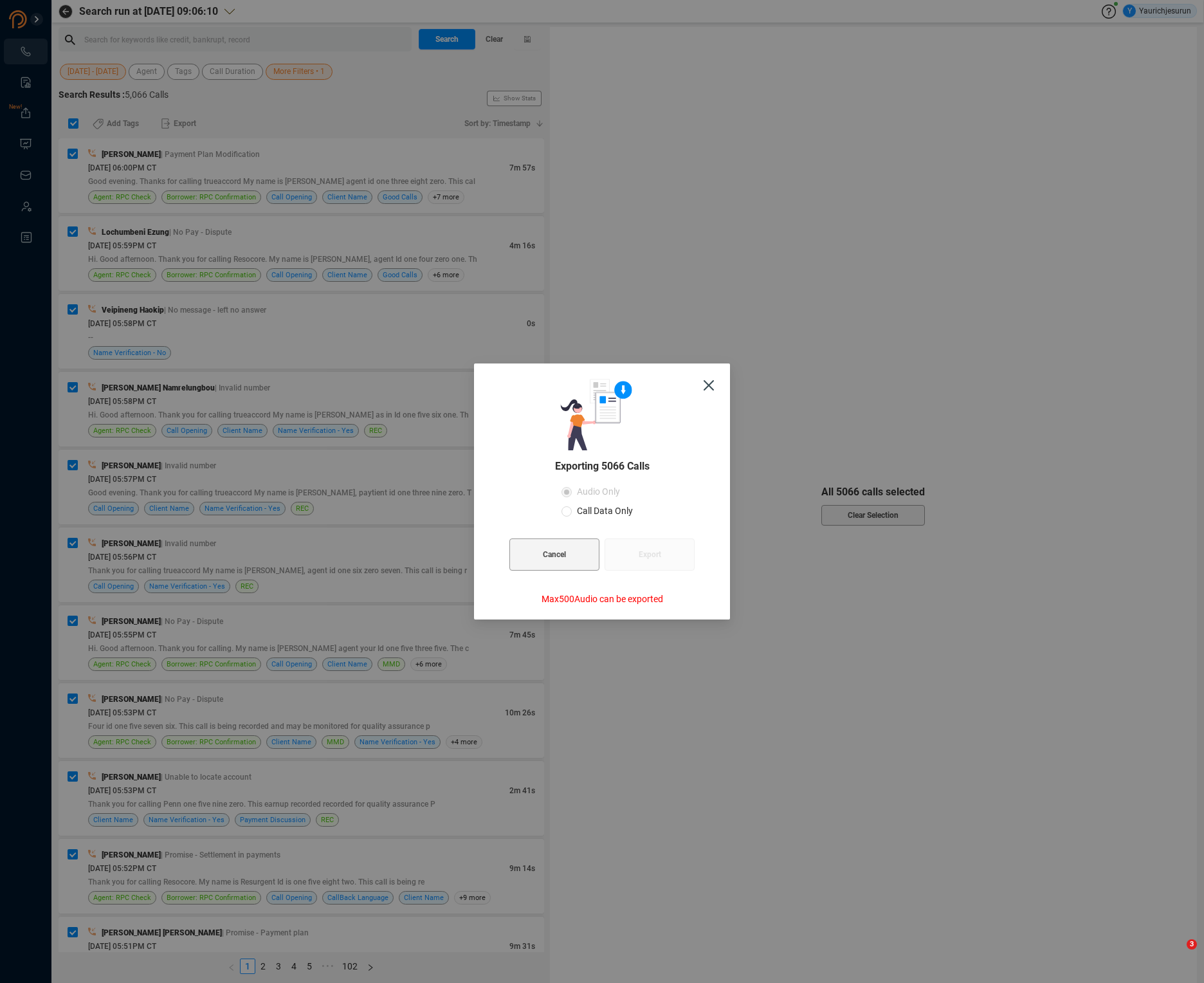
click at [580, 516] on span "Call Data Only" at bounding box center [604, 511] width 66 height 11
click at [572, 516] on input "Call Data Only" at bounding box center [566, 511] width 11 height 11
radio input "true"
radio input "false"
click at [632, 556] on button "Export" at bounding box center [649, 554] width 90 height 33
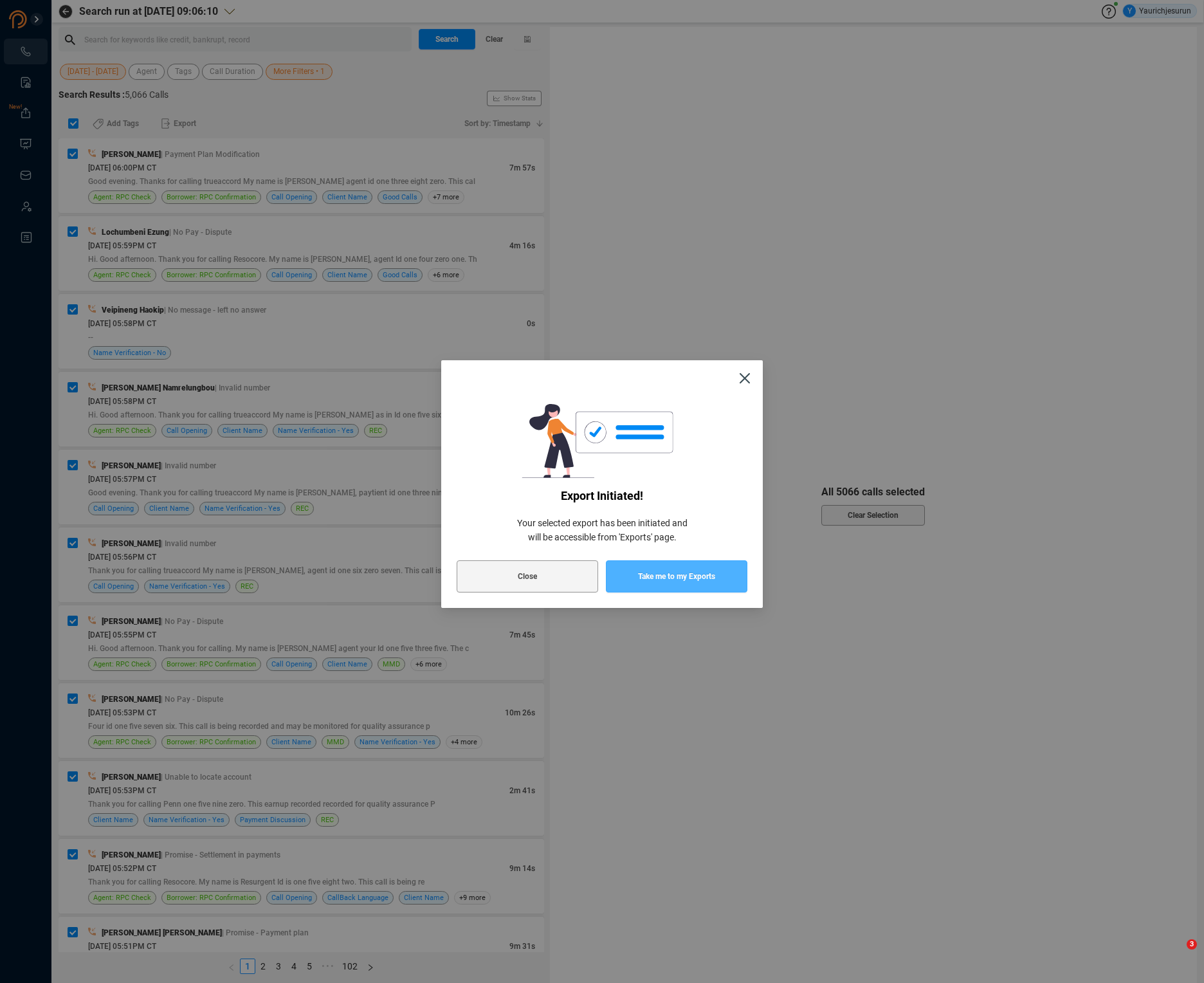
click at [644, 575] on span "Take me to my Exports" at bounding box center [676, 576] width 77 height 33
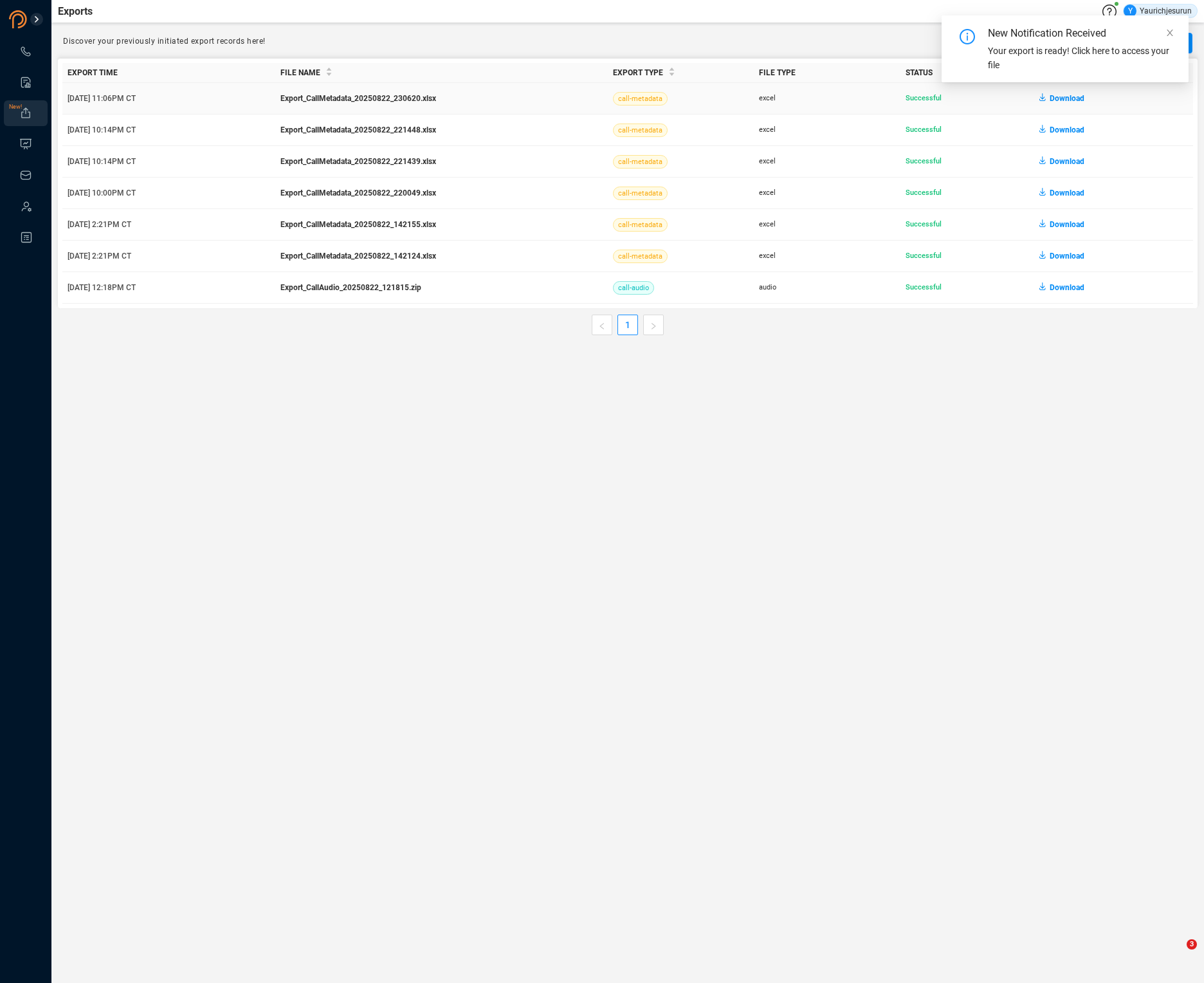
click at [1065, 100] on span "Download" at bounding box center [1067, 98] width 35 height 20
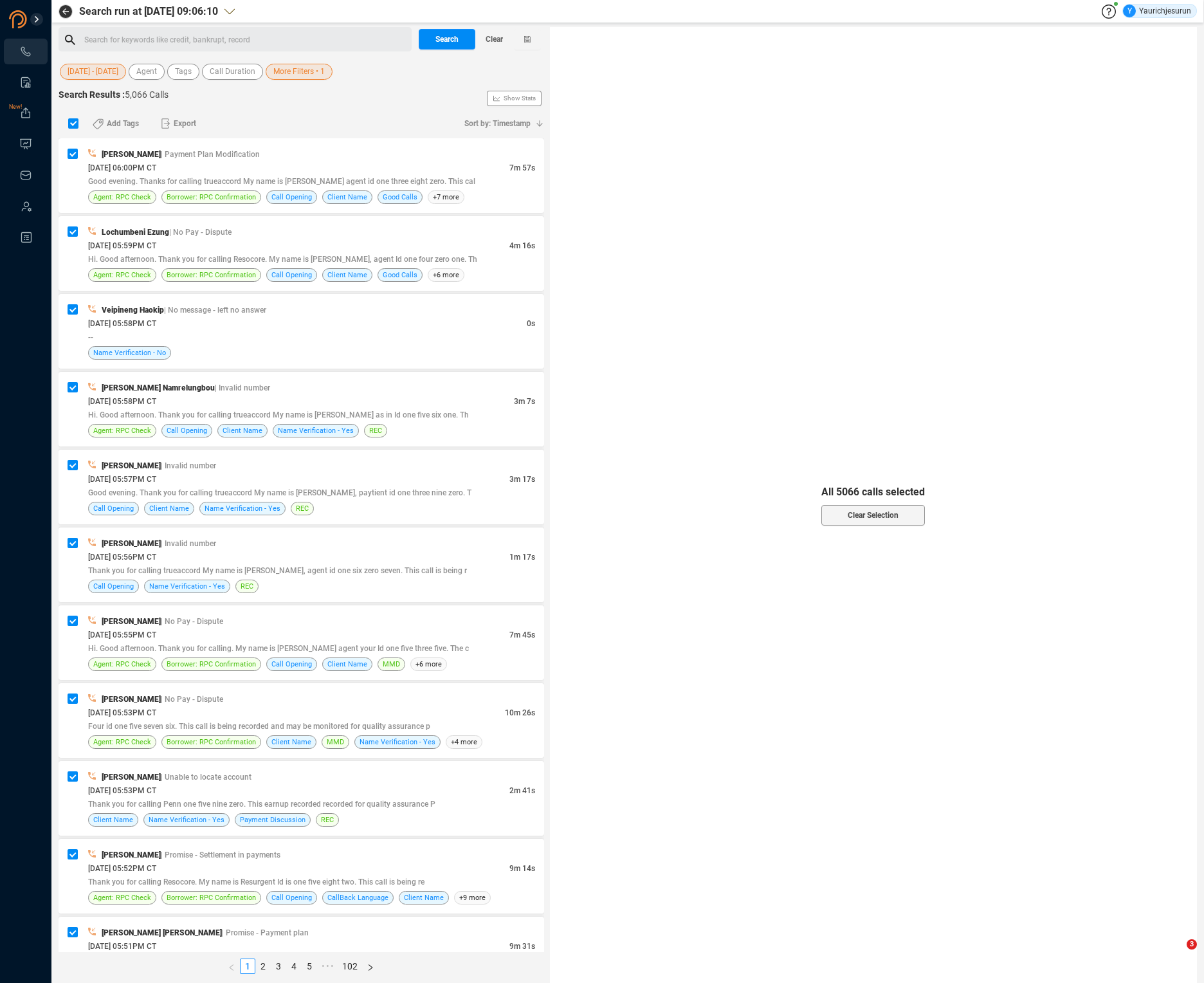
click at [315, 69] on span "More Filters • 1" at bounding box center [299, 71] width 52 height 16
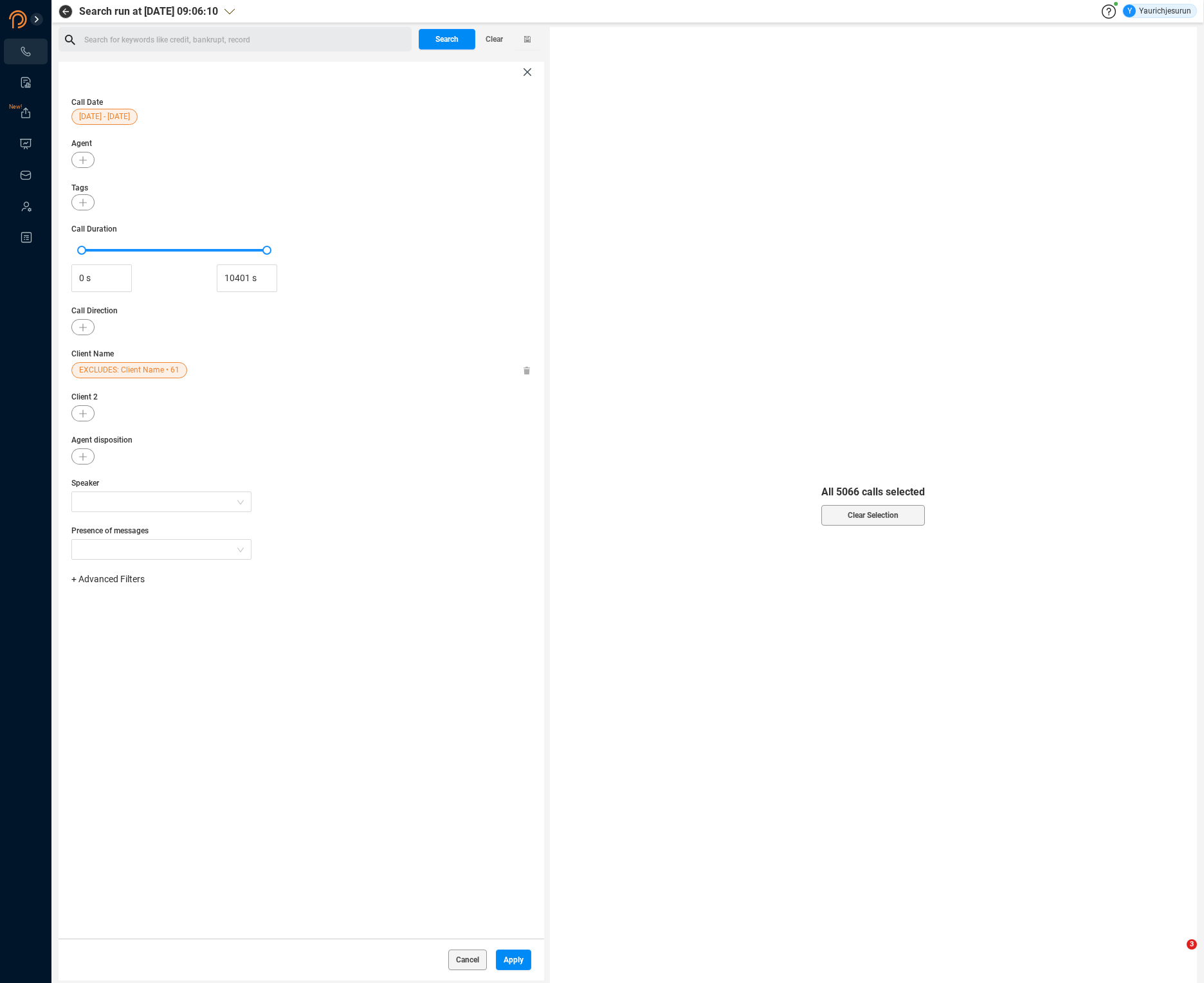
click at [131, 369] on span "EXCLUDES: Client Name • 61" at bounding box center [129, 370] width 100 height 16
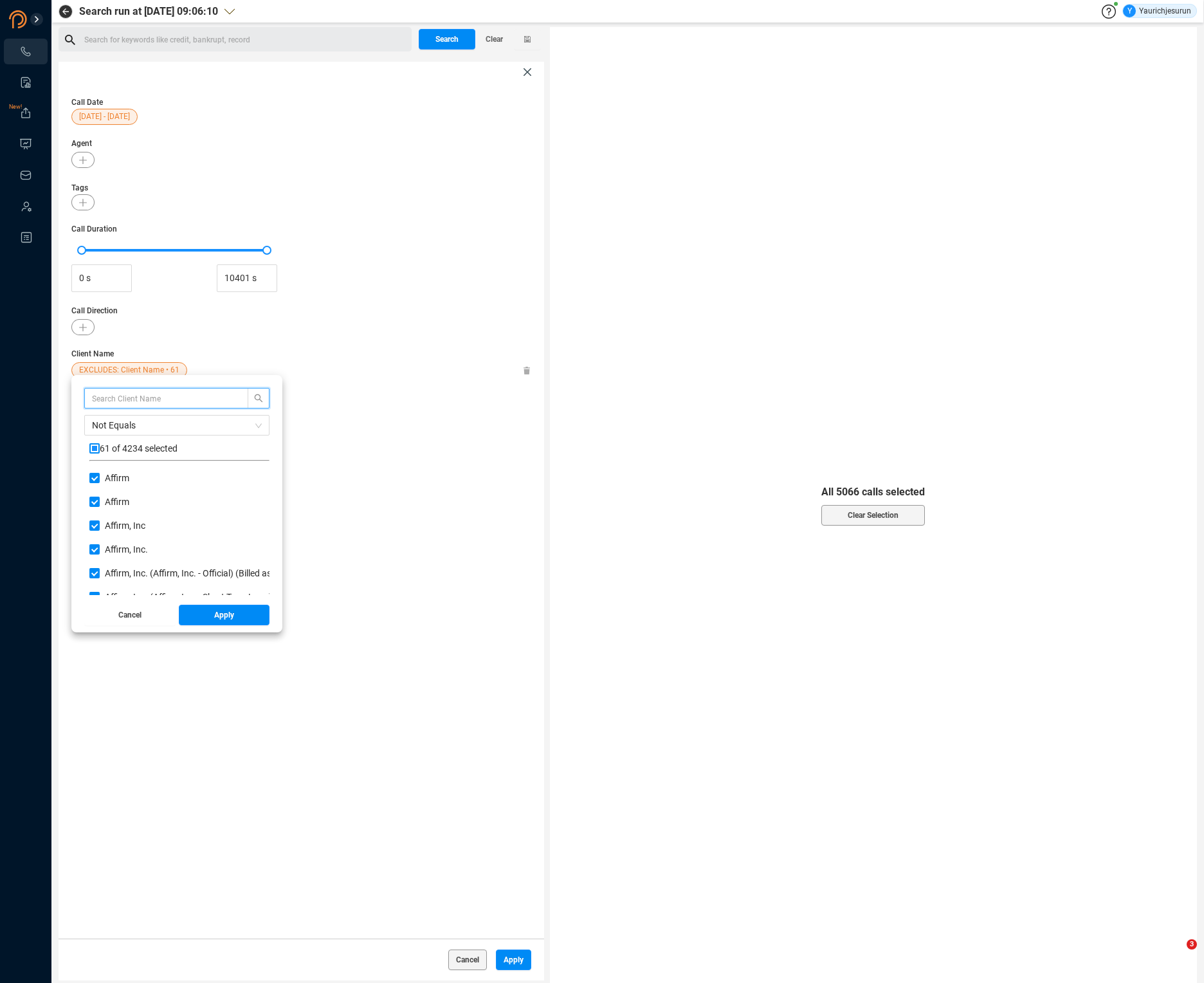
scroll to position [120, 174]
click at [120, 431] on span "Not Equals" at bounding box center [177, 425] width 169 height 19
click at [120, 451] on div "Equals" at bounding box center [177, 451] width 169 height 14
click at [192, 618] on button "Apply" at bounding box center [225, 614] width 91 height 20
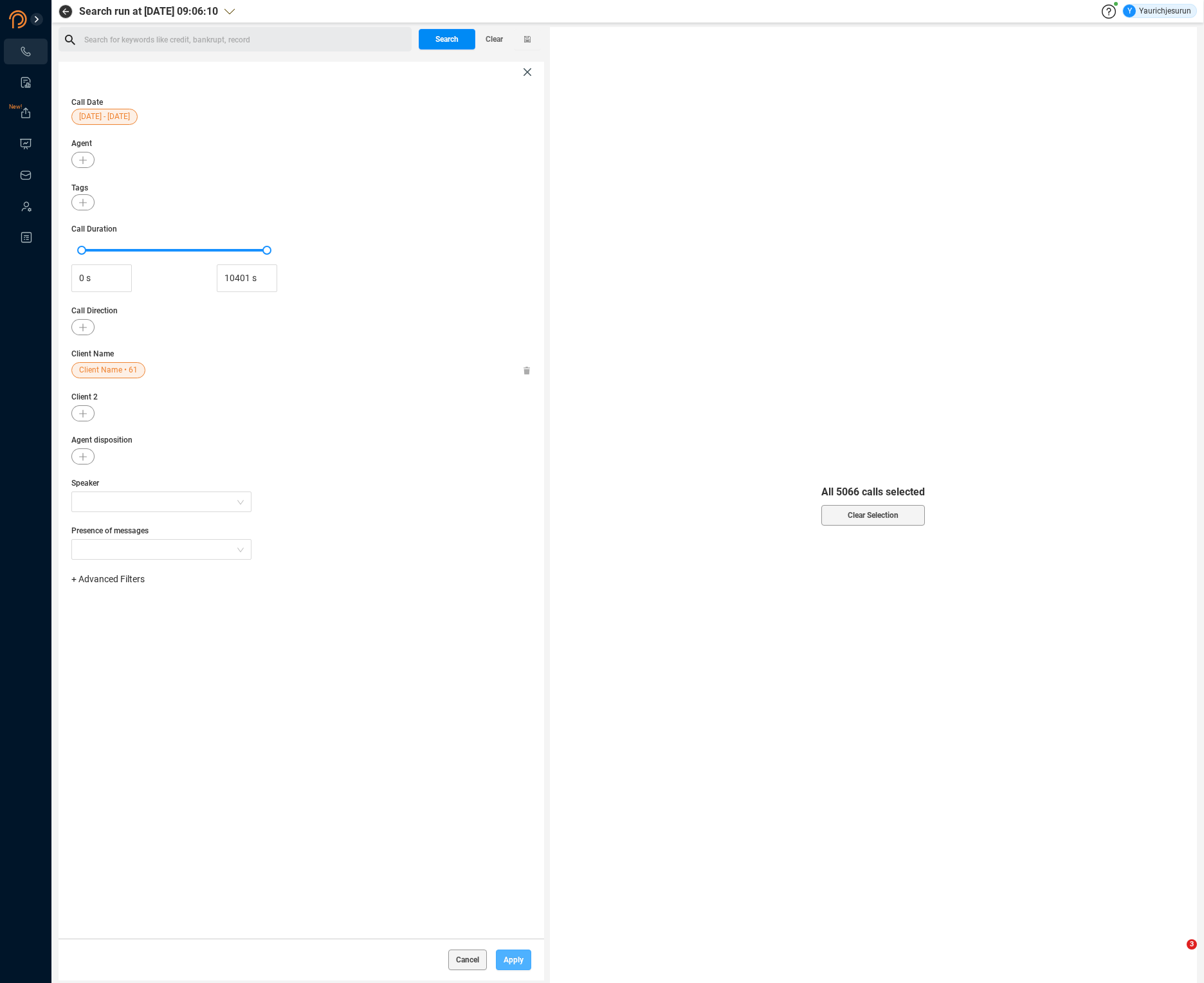
click at [509, 955] on span "Apply" at bounding box center [513, 959] width 20 height 20
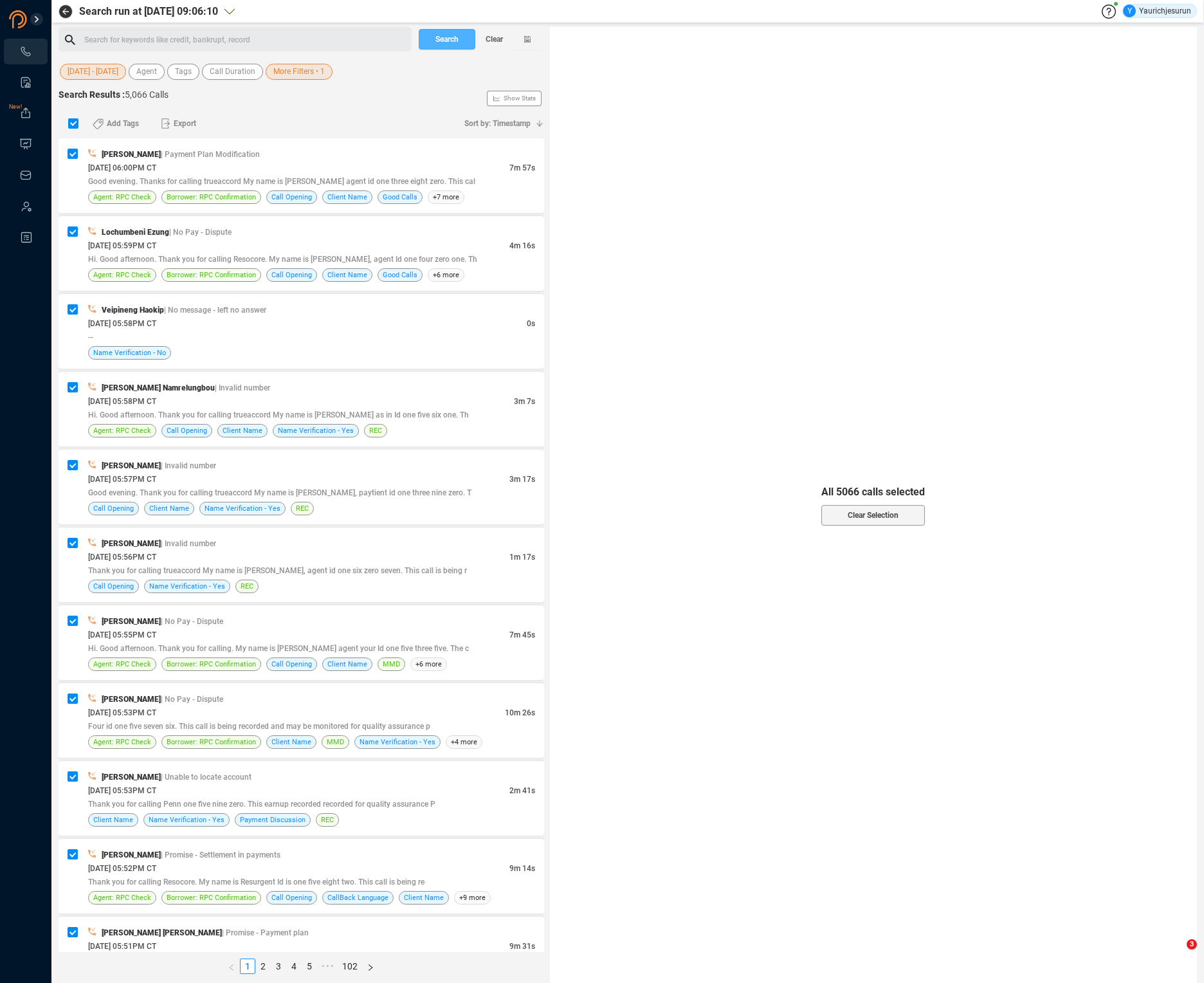
click at [444, 47] on span "Search" at bounding box center [447, 39] width 23 height 20
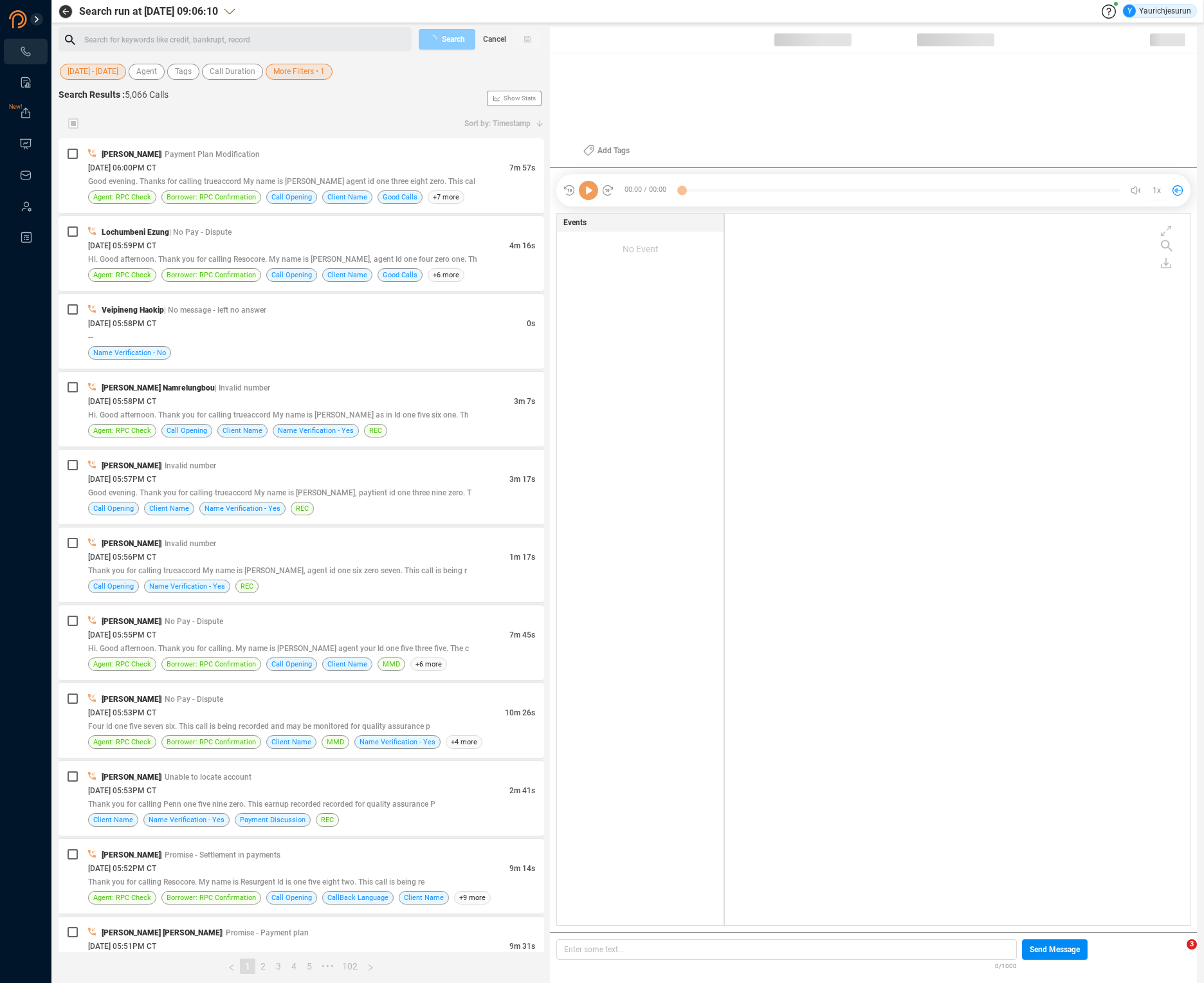
scroll to position [709, 458]
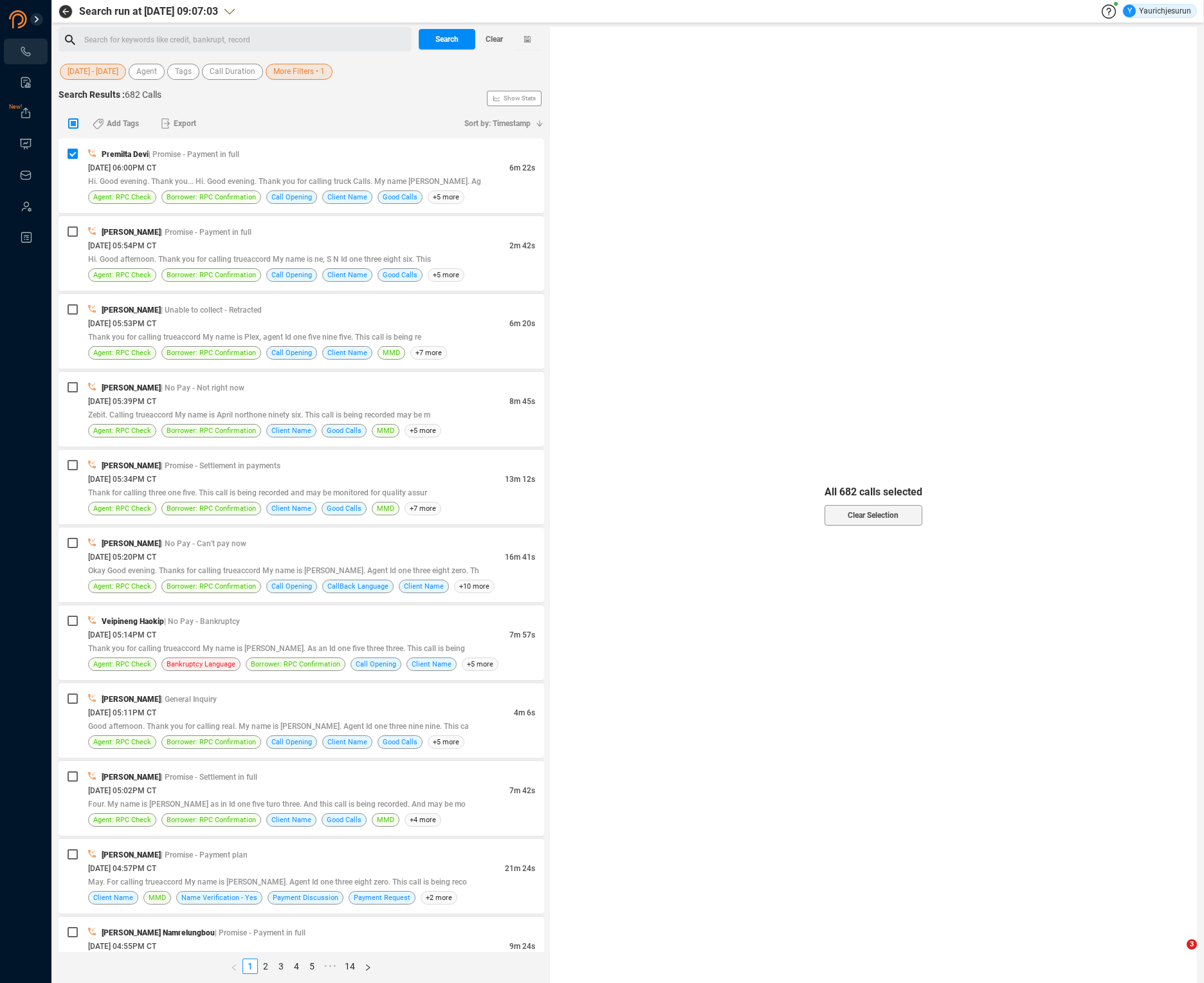
click at [70, 119] on input "checkbox" at bounding box center [74, 124] width 11 height 11
checkbox input "true"
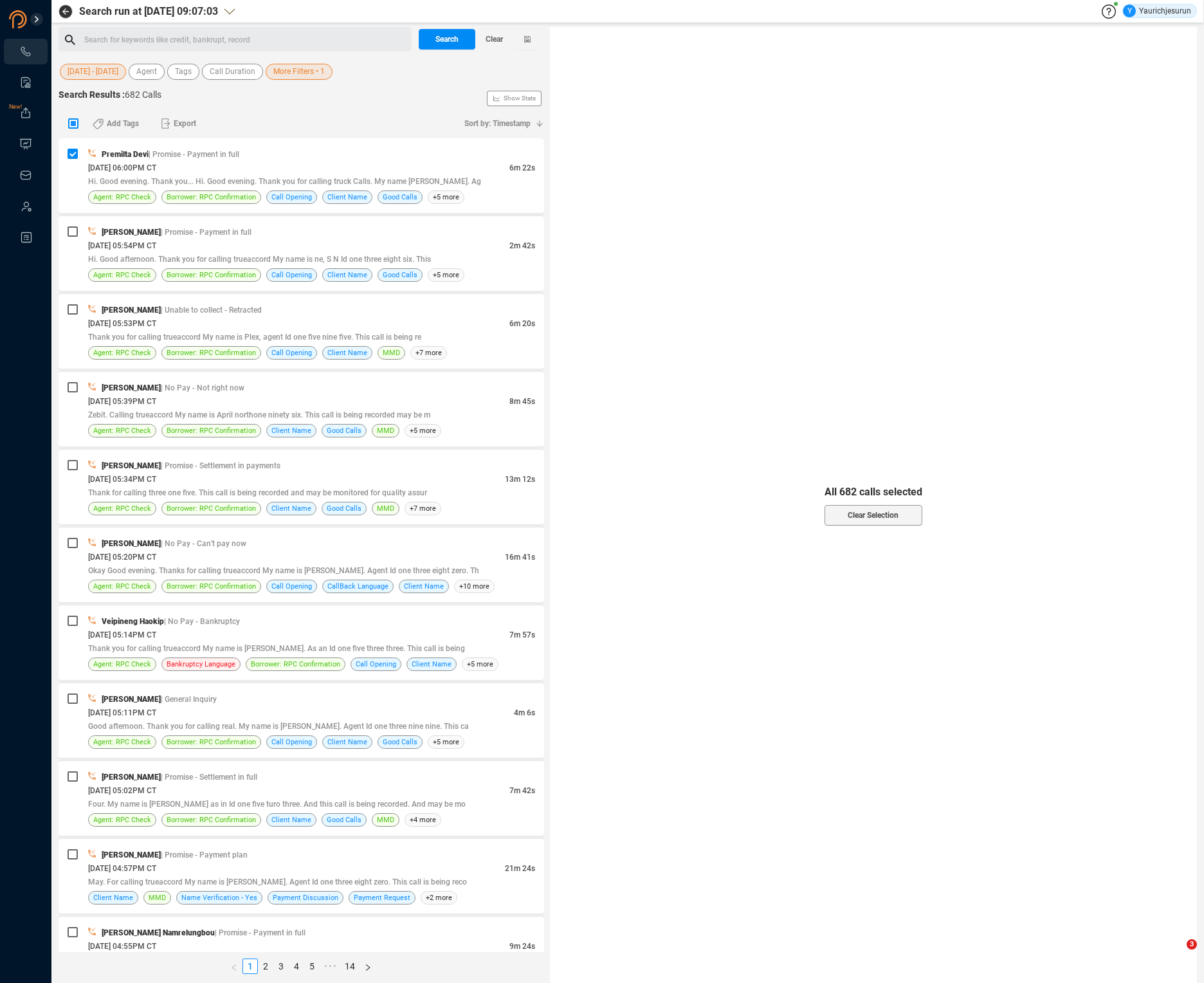
checkbox input "true"
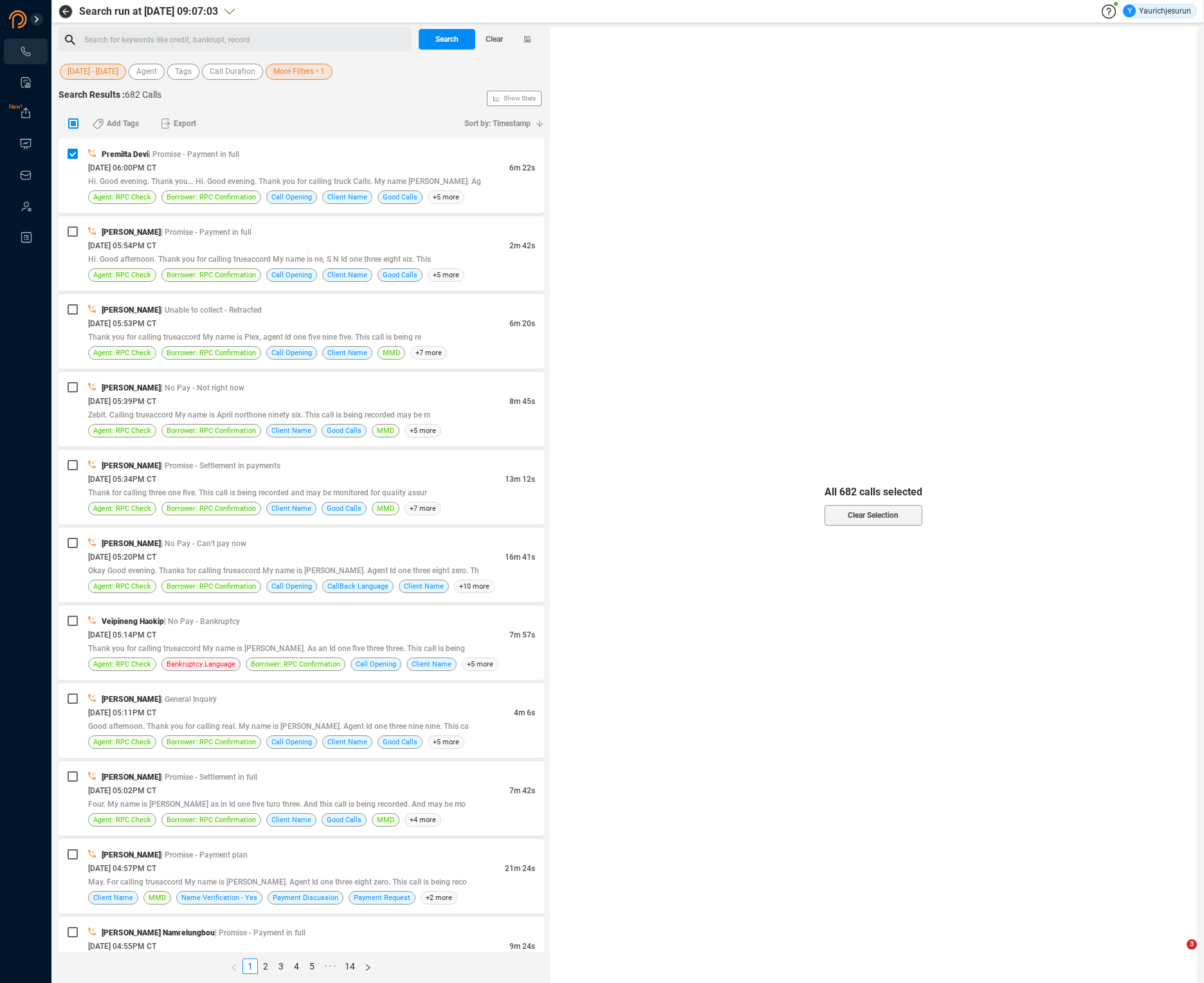
checkbox input "true"
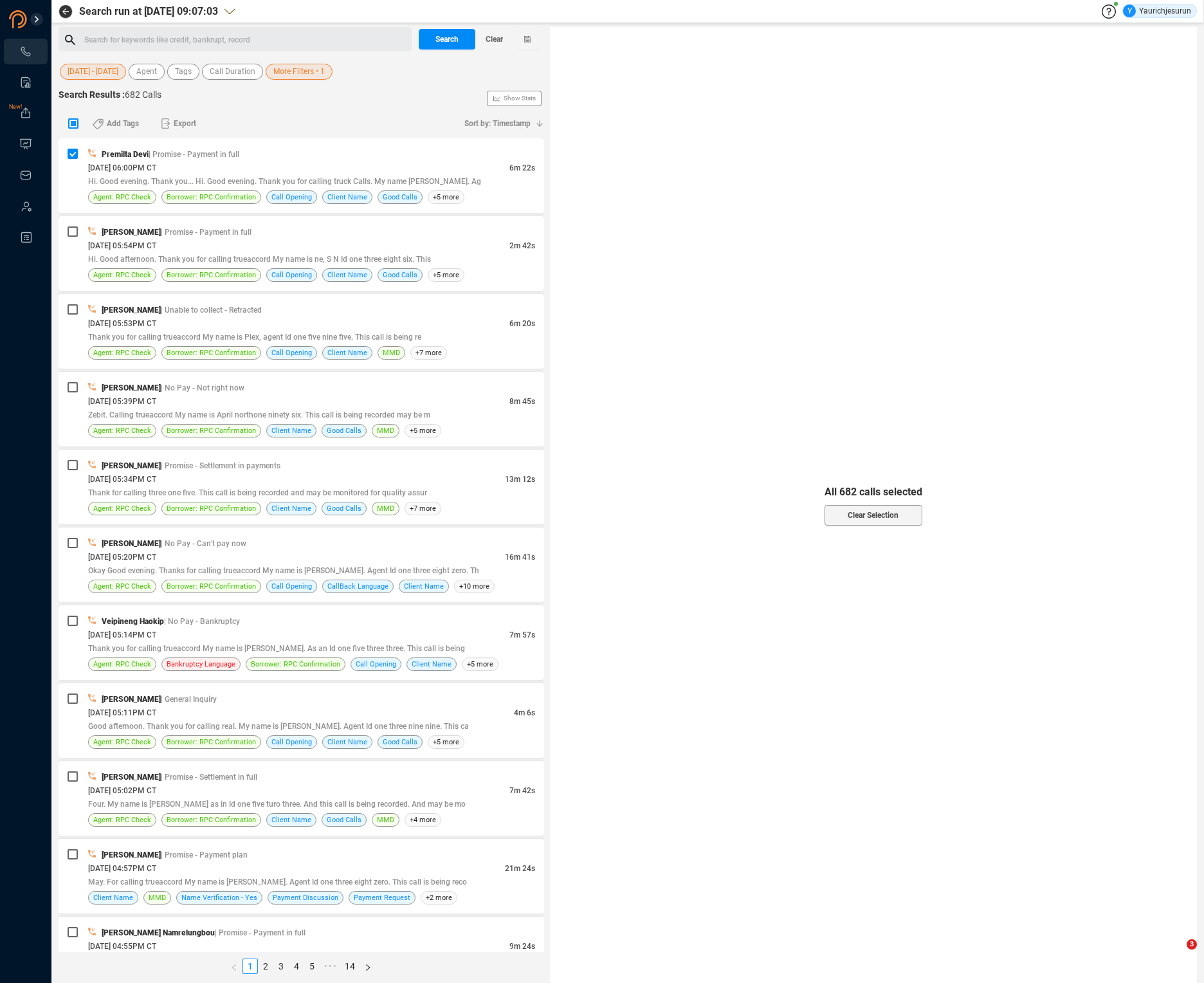
checkbox input "true"
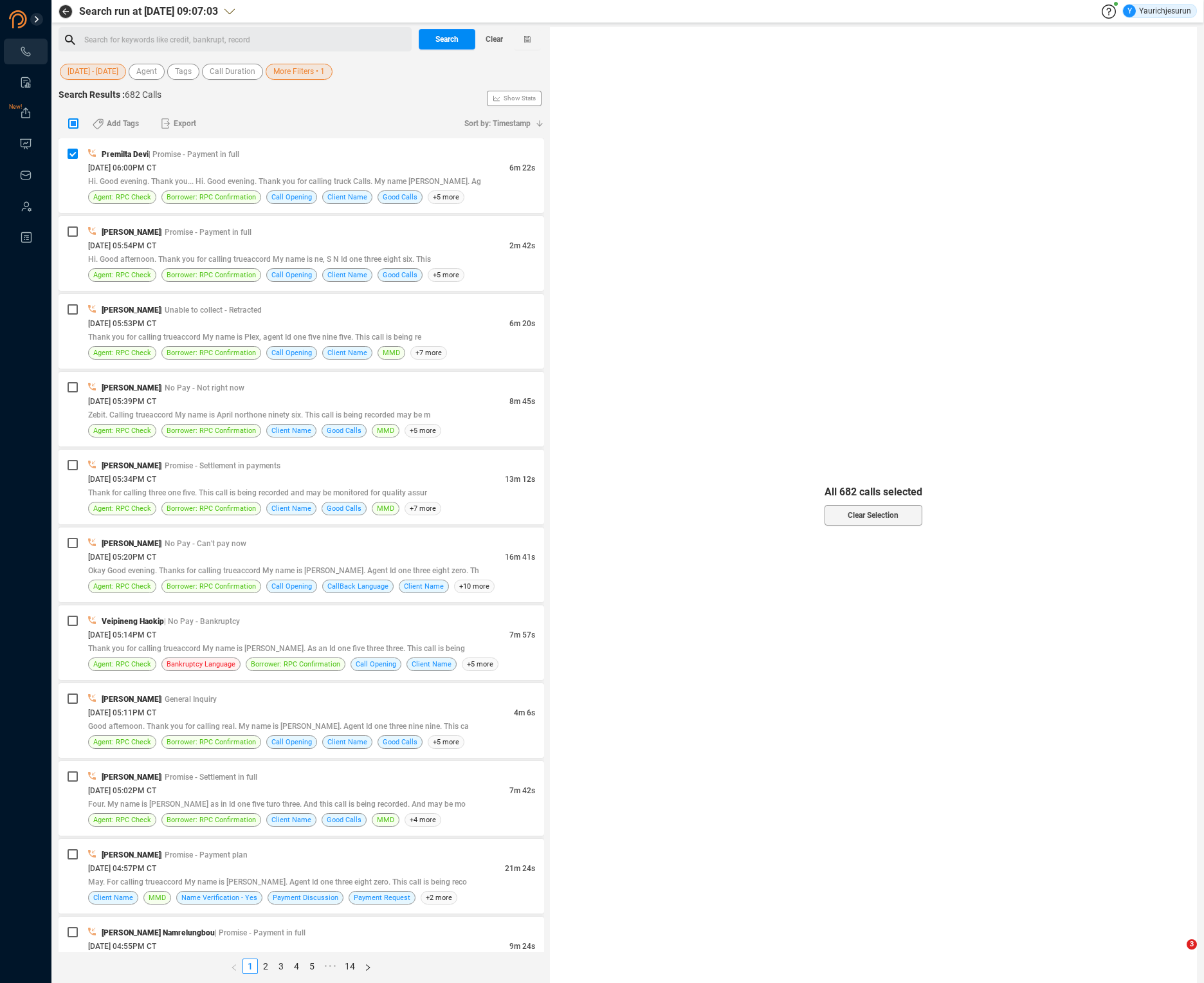
checkbox input "true"
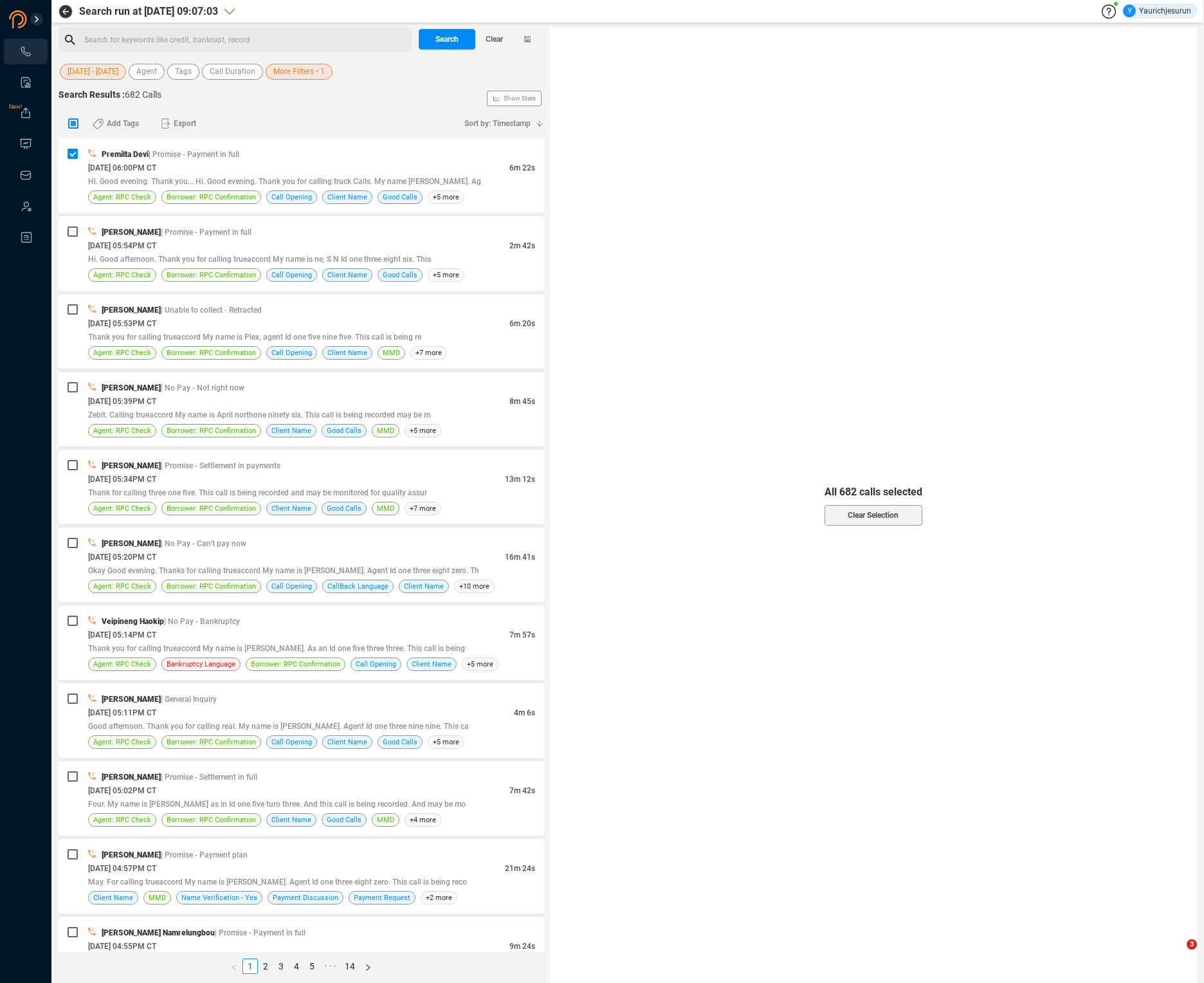
checkbox input "true"
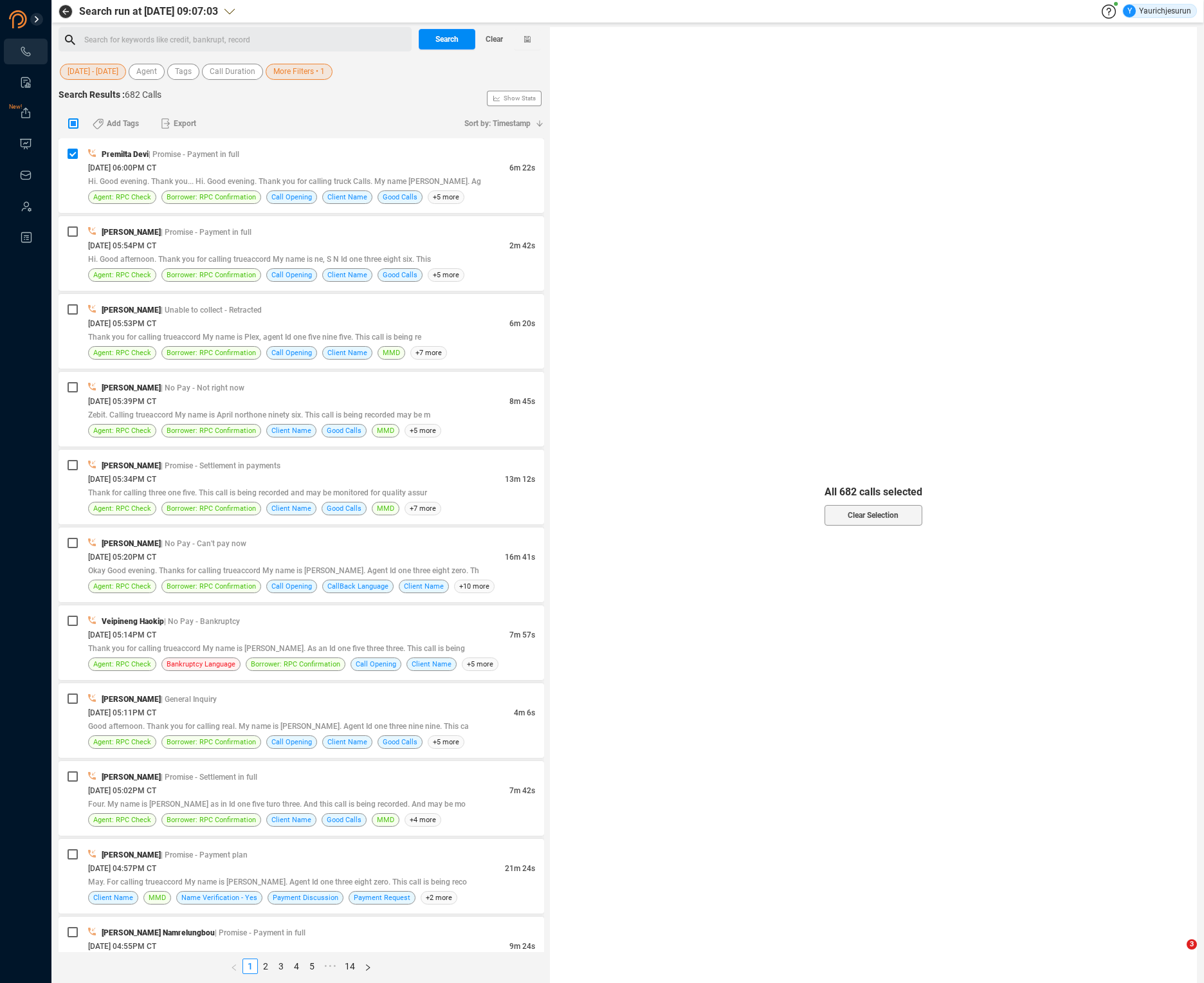
checkbox input "true"
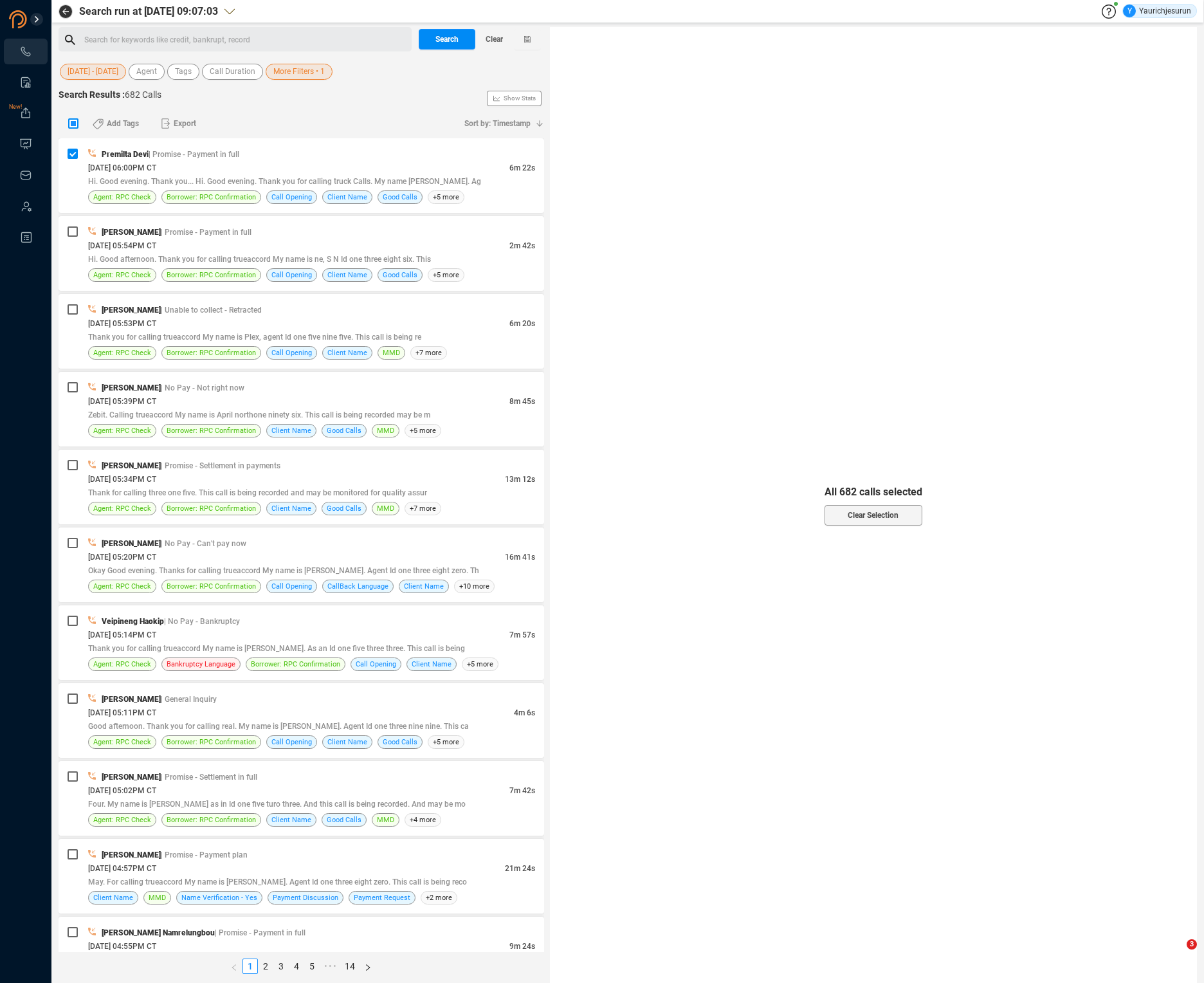
checkbox input "true"
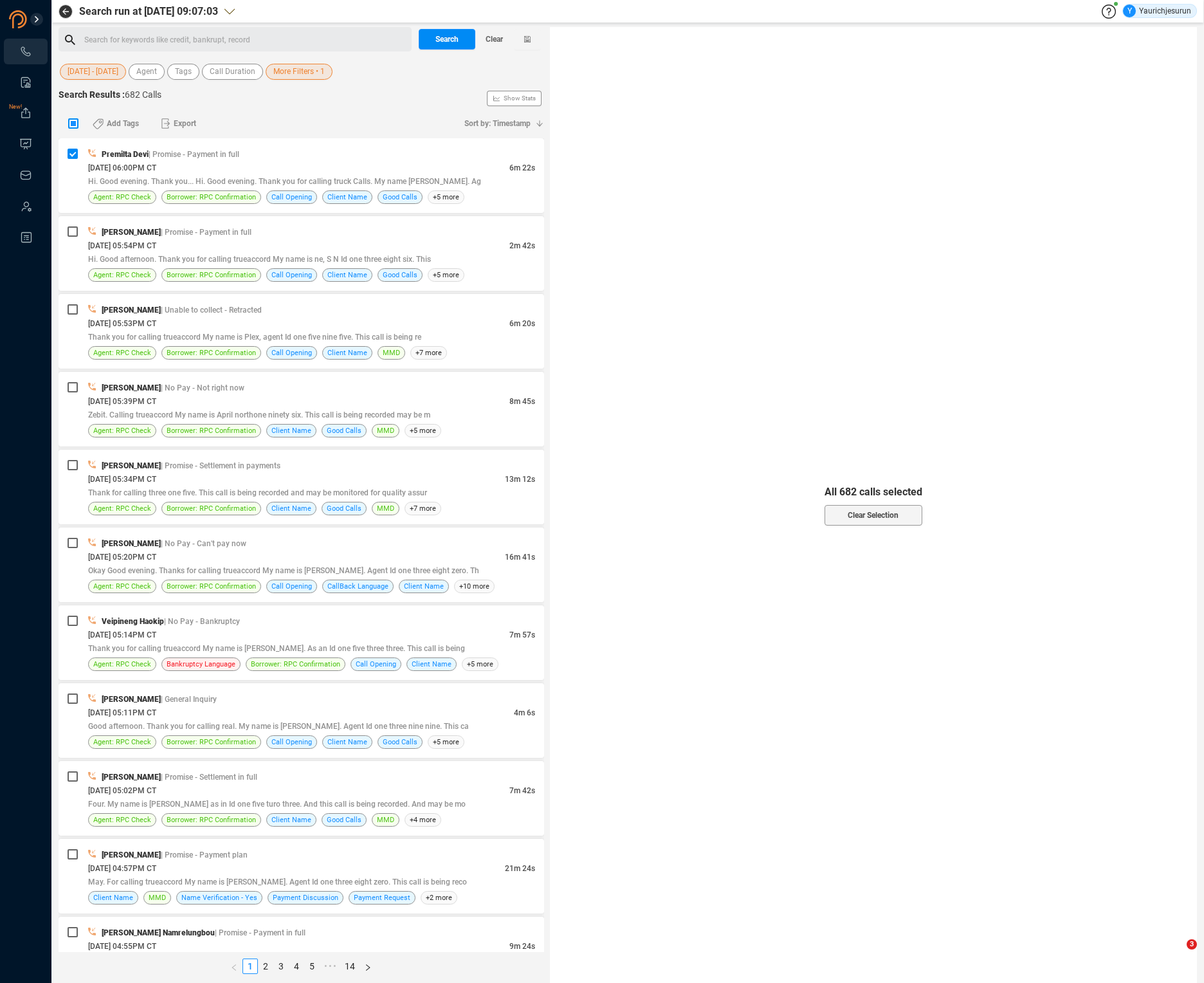
checkbox input "true"
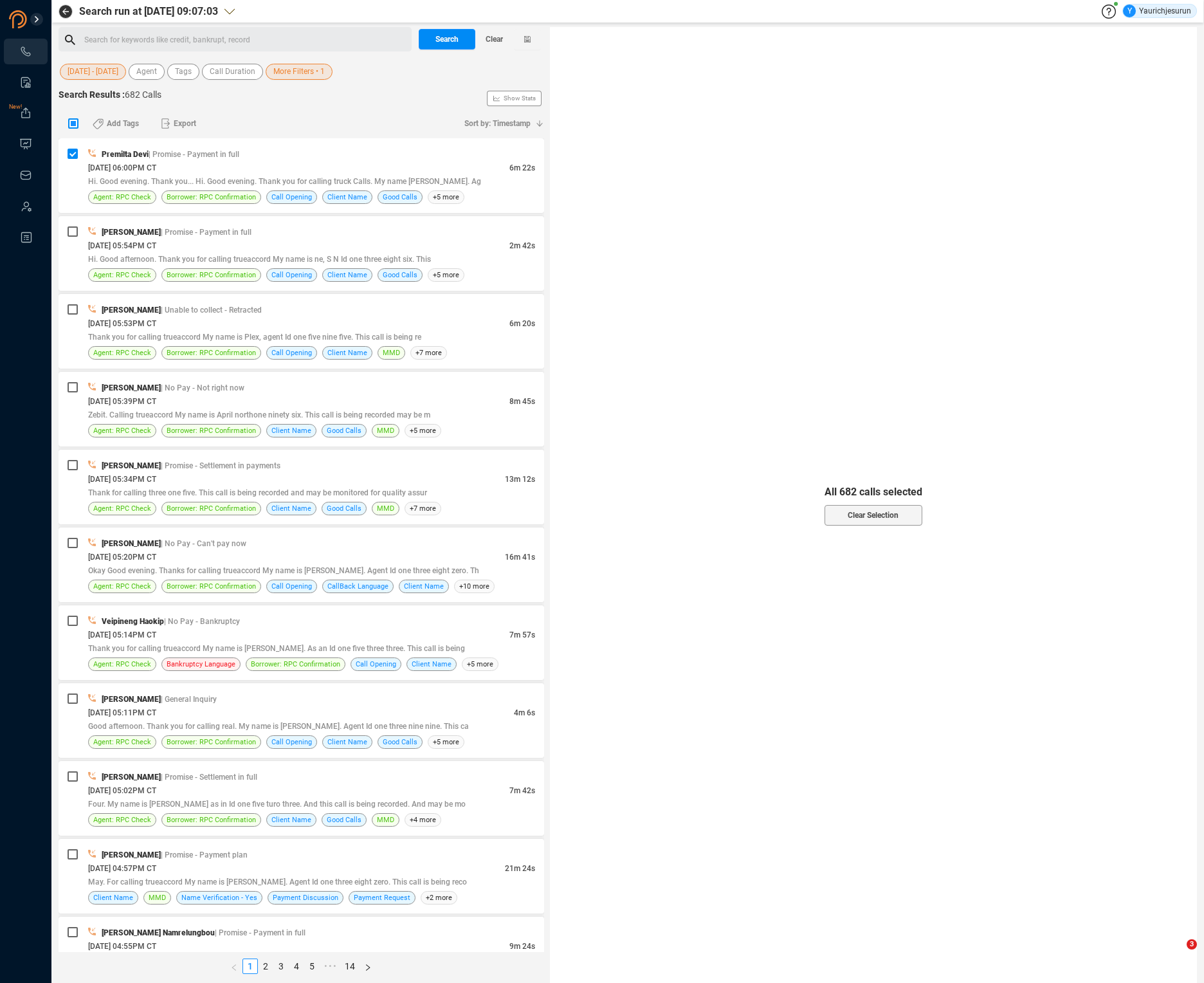
checkbox input "true"
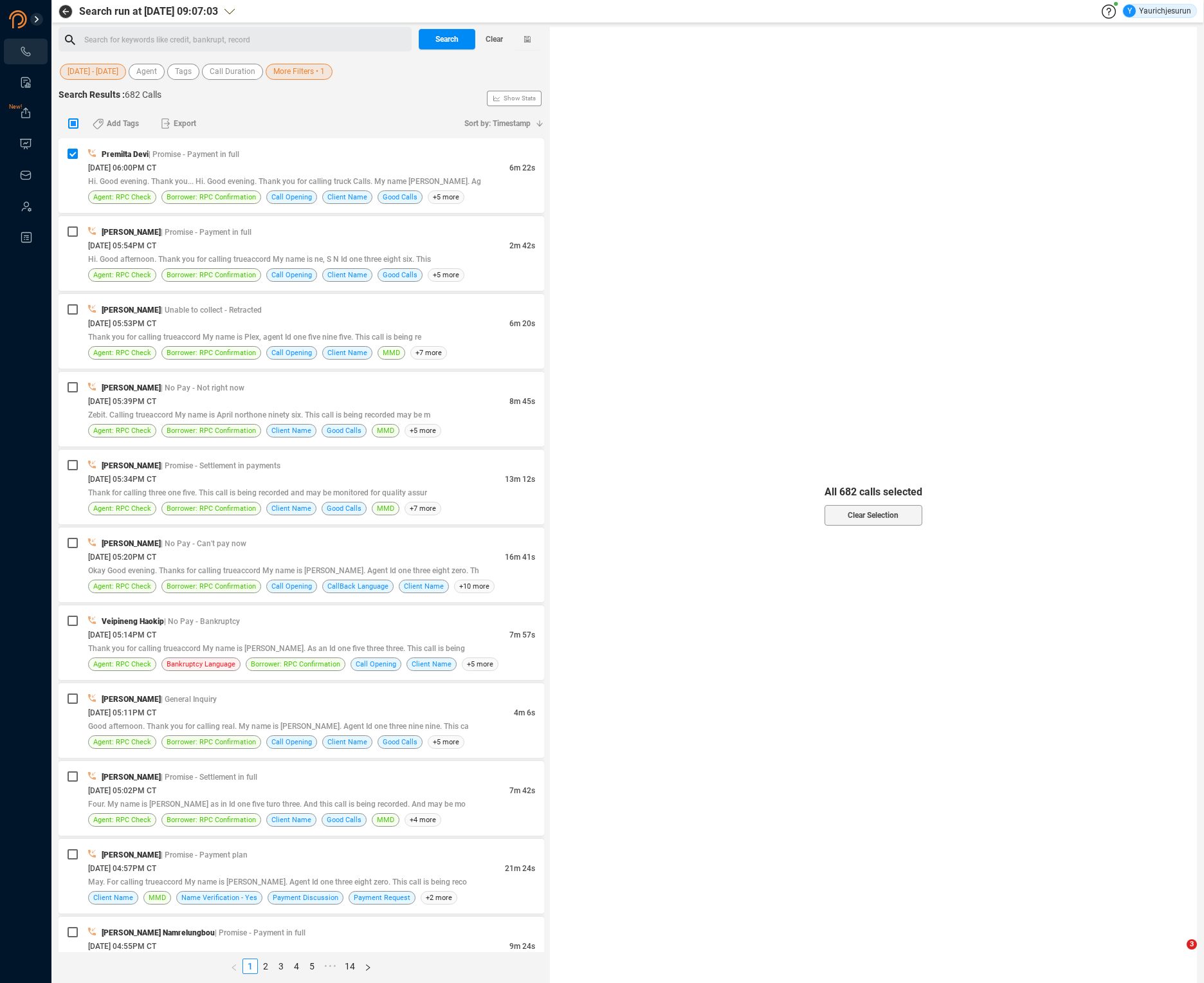
checkbox input "true"
click at [880, 499] on span "Select All" at bounding box center [873, 502] width 32 height 20
click at [174, 131] on span "Export" at bounding box center [185, 123] width 23 height 20
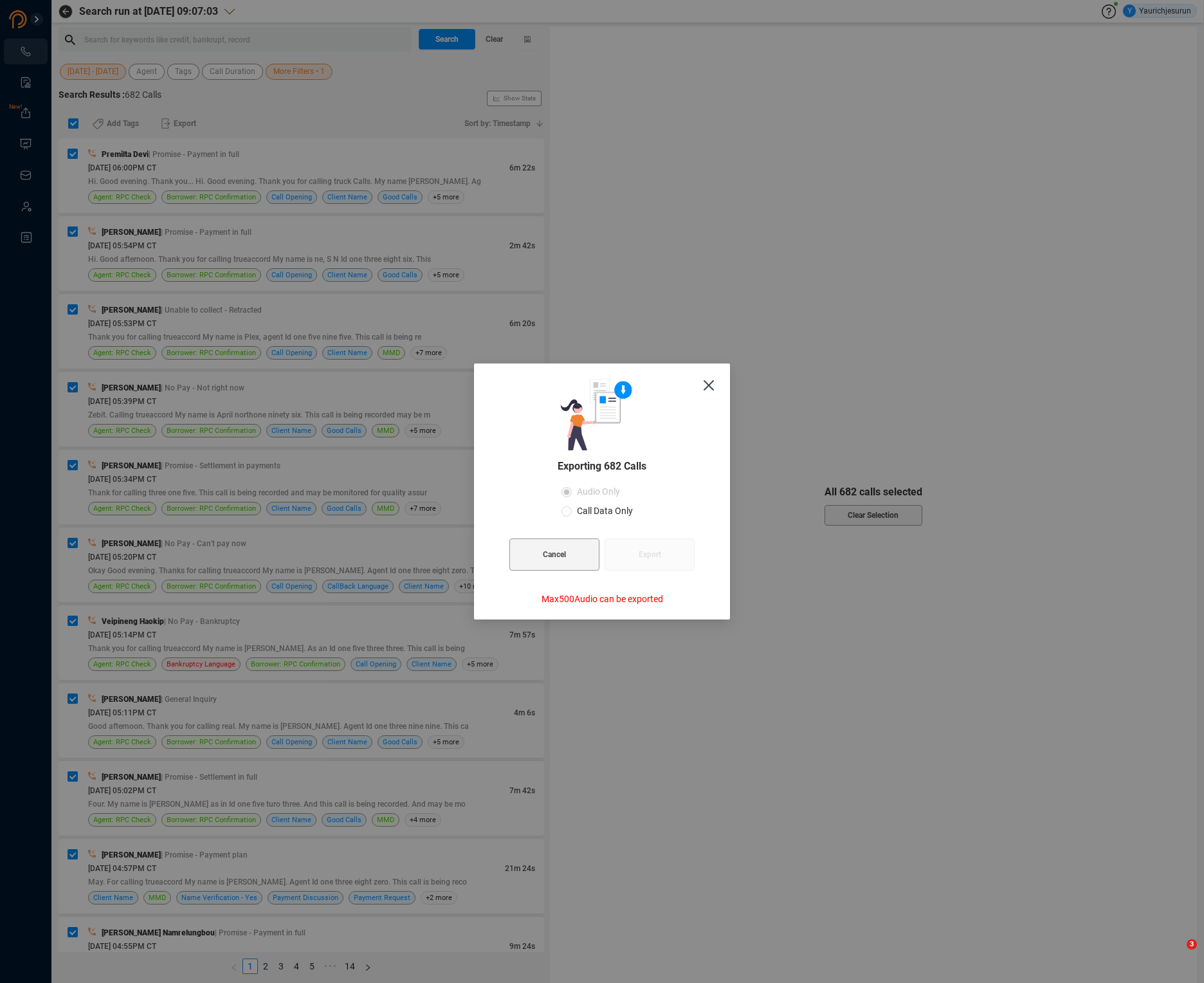
click at [610, 517] on label "Call Data Only" at bounding box center [599, 510] width 76 height 19
click at [572, 517] on input "Call Data Only" at bounding box center [566, 511] width 11 height 11
radio input "true"
radio input "false"
click at [621, 546] on button "Export" at bounding box center [649, 554] width 90 height 33
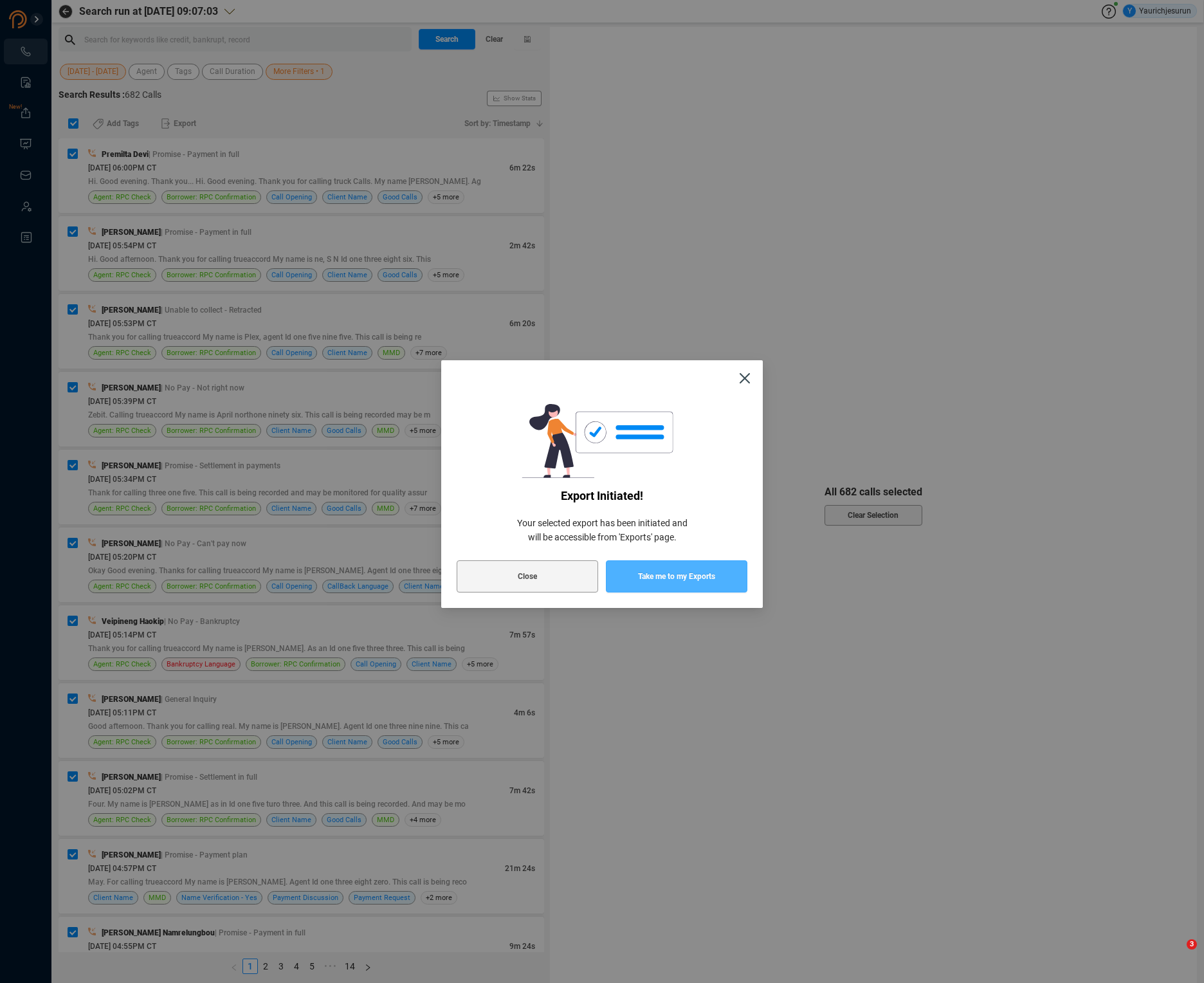
click at [621, 566] on button "Take me to my Exports" at bounding box center [676, 576] width 141 height 33
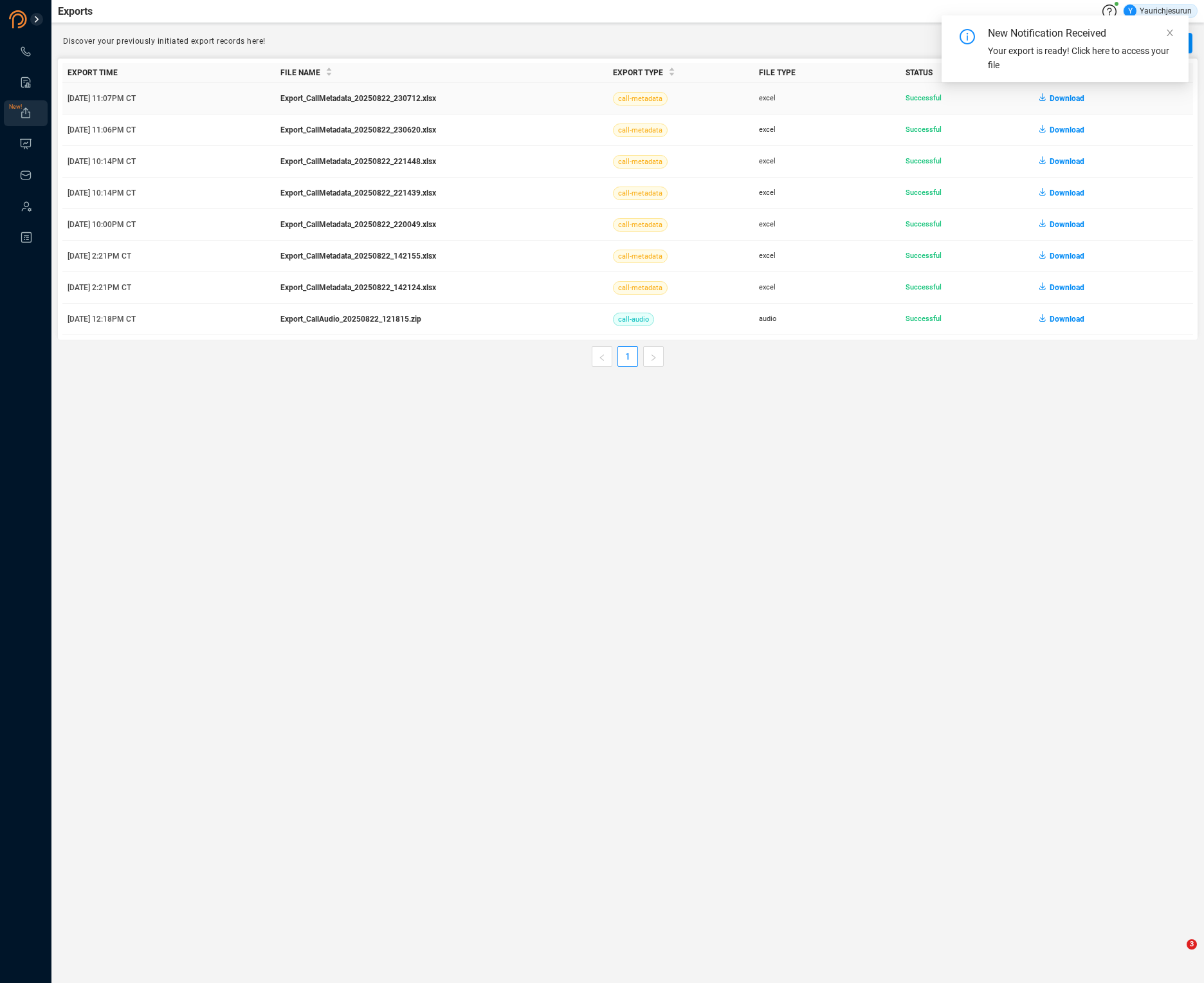
click at [1071, 102] on span "Download" at bounding box center [1067, 98] width 35 height 20
